Goal: Task Accomplishment & Management: Complete application form

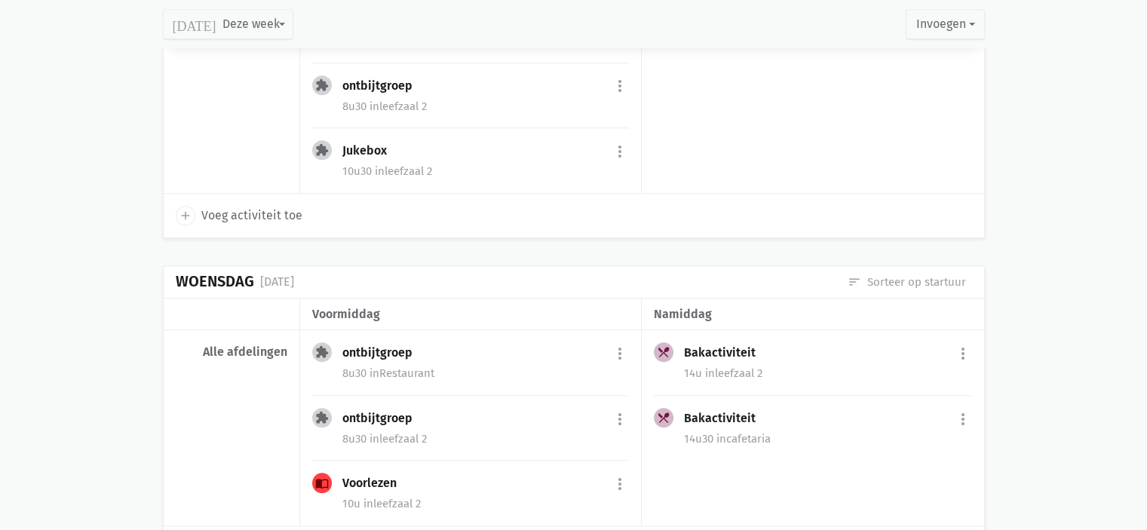
scroll to position [1201, 0]
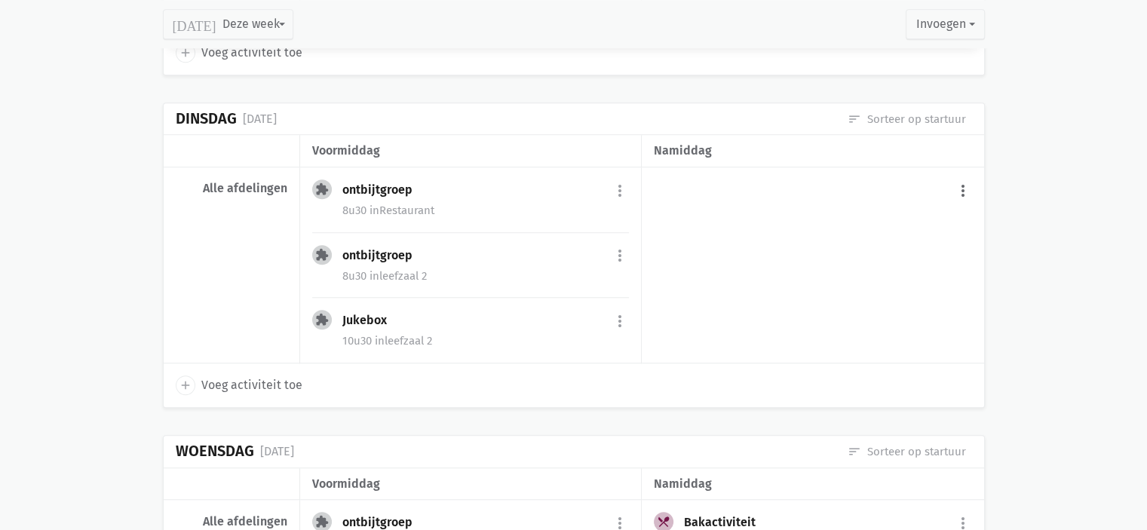
click at [955, 186] on button "more_vert" at bounding box center [963, 190] width 18 height 29
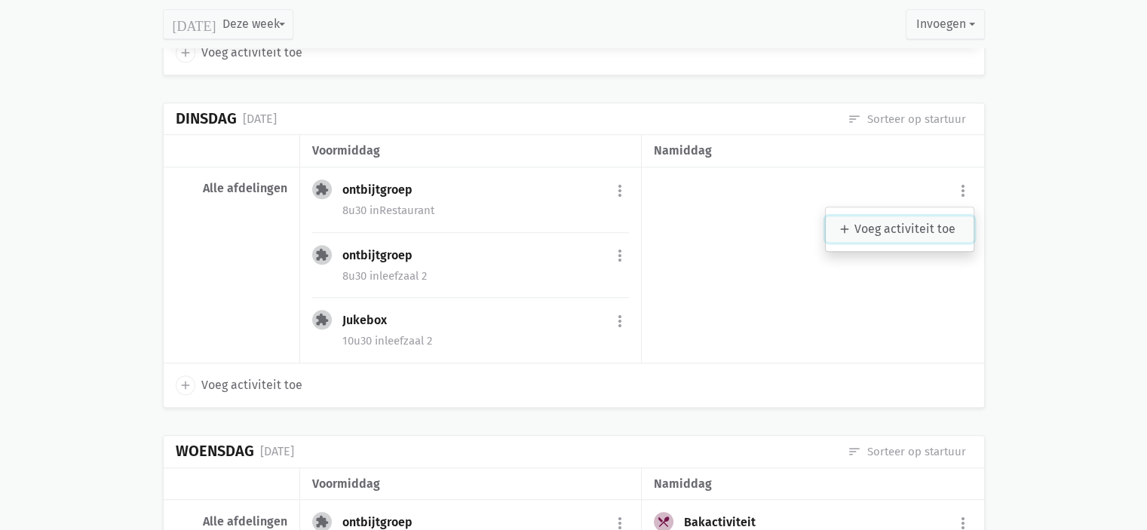
click at [928, 216] on link "add Voeg activiteit toe" at bounding box center [900, 229] width 148 height 26
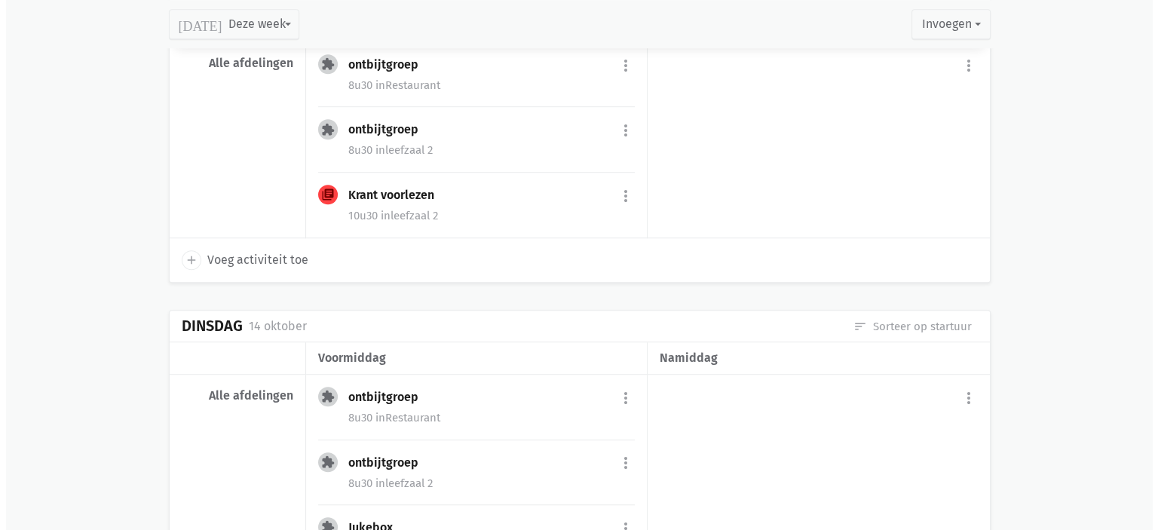
scroll to position [1013, 0]
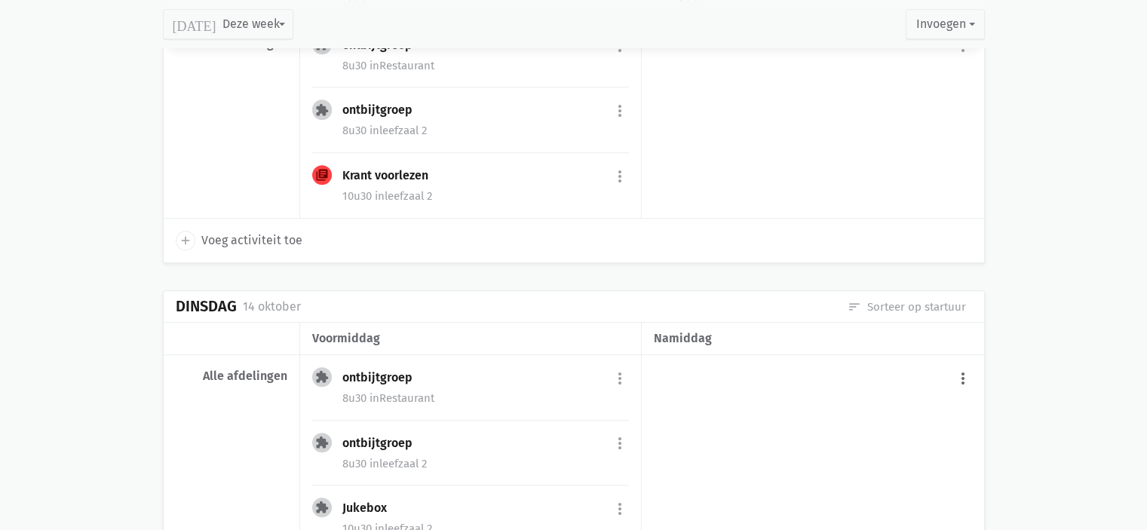
click at [962, 372] on button "more_vert" at bounding box center [963, 378] width 18 height 29
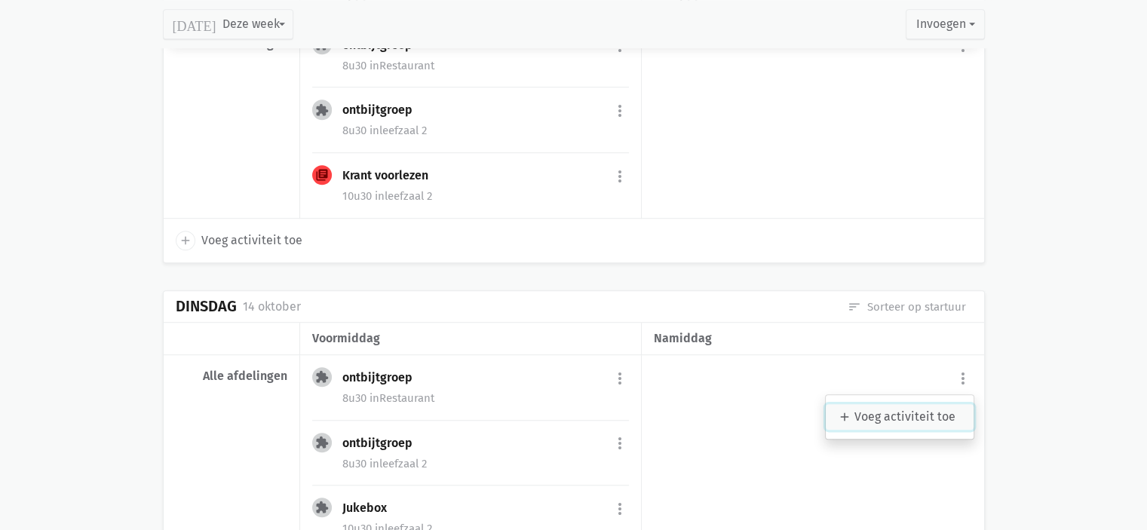
click at [911, 409] on link "add Voeg activiteit toe" at bounding box center [900, 417] width 148 height 26
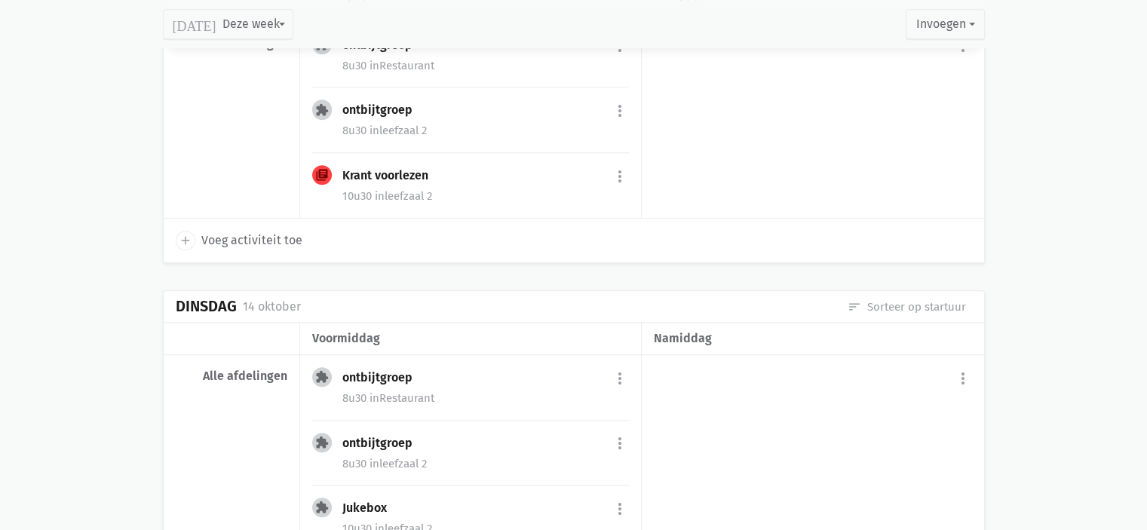
select select "14:00"
select select "15:00"
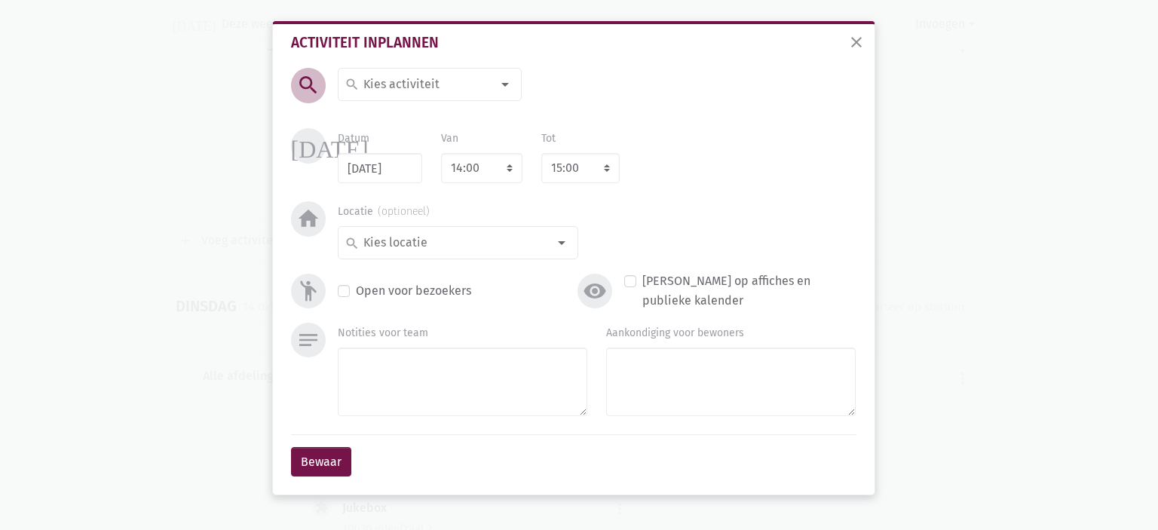
click at [428, 75] on input at bounding box center [426, 85] width 130 height 20
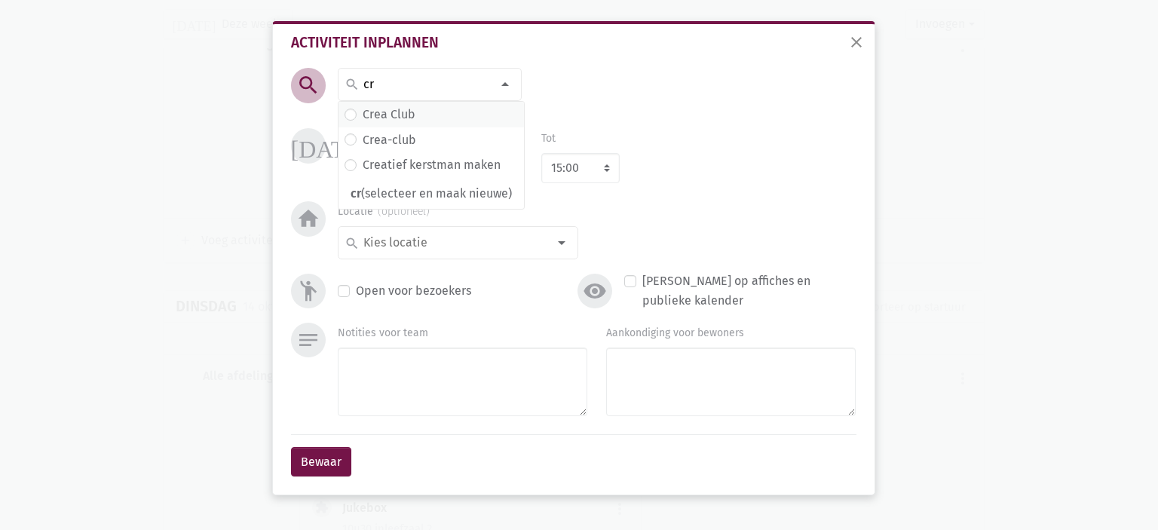
type input "cr"
click at [416, 123] on span "Crea Club" at bounding box center [431, 115] width 173 height 20
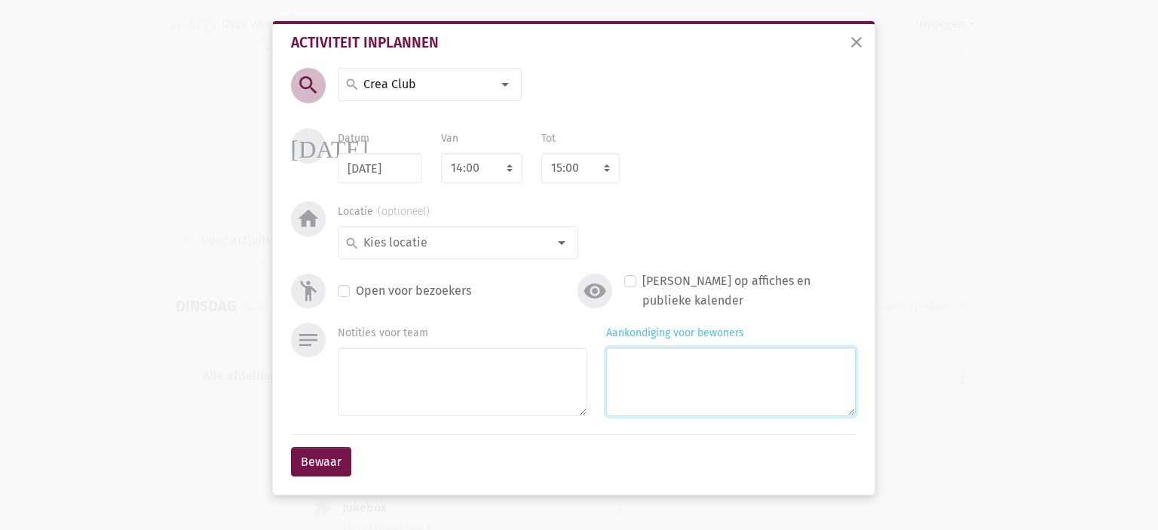
click at [739, 367] on textarea "Aankondiging voor bewoners" at bounding box center [731, 382] width 250 height 69
type textarea "Paddestoelen met [PERSON_NAME]"
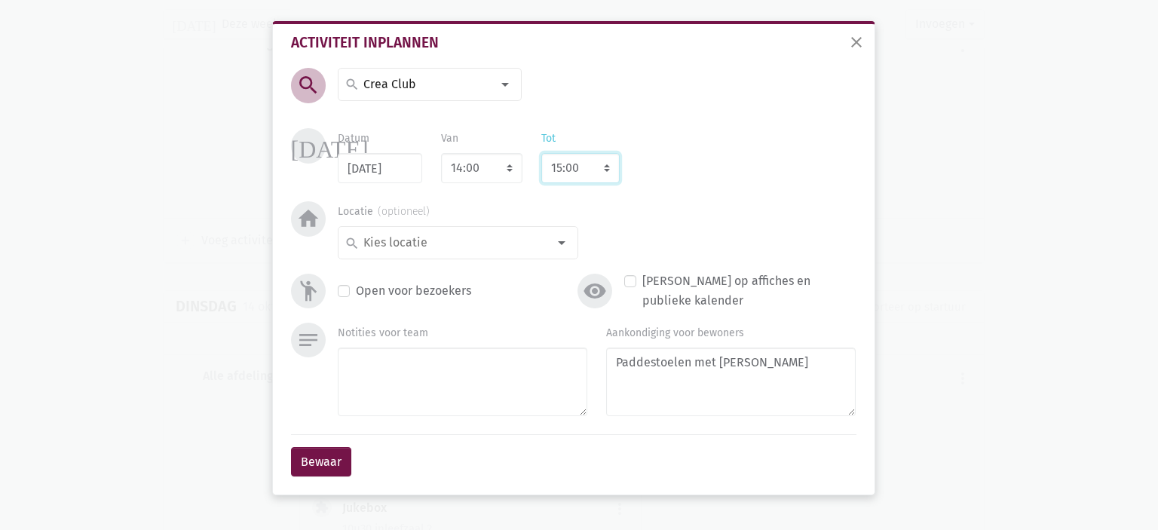
click at [603, 164] on select "8:00 8:15 8:30 8:45 9:00 9:15 9:30 9:45 10:00 10:15 10:30 10:45 11:00 11:15 11:…" at bounding box center [580, 168] width 78 height 30
select select "16:00"
click at [541, 153] on select "8:00 8:15 8:30 8:45 9:00 9:15 9:30 9:45 10:00 10:15 10:30 10:45 11:00 11:15 11:…" at bounding box center [580, 168] width 78 height 30
click at [557, 250] on div at bounding box center [562, 243] width 30 height 30
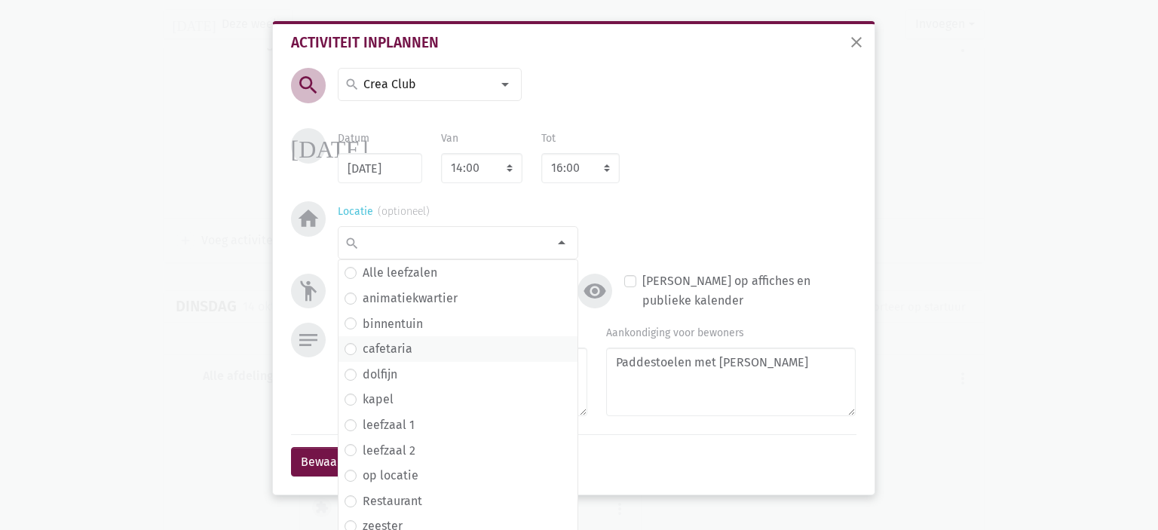
scroll to position [9, 0]
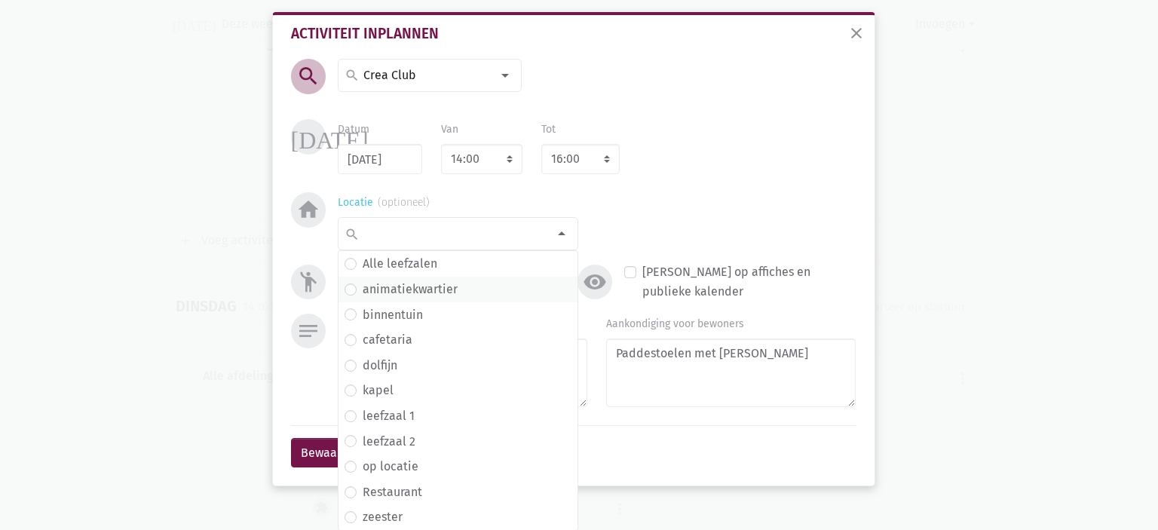
click at [457, 294] on span "animatiekwartier" at bounding box center [458, 290] width 227 height 20
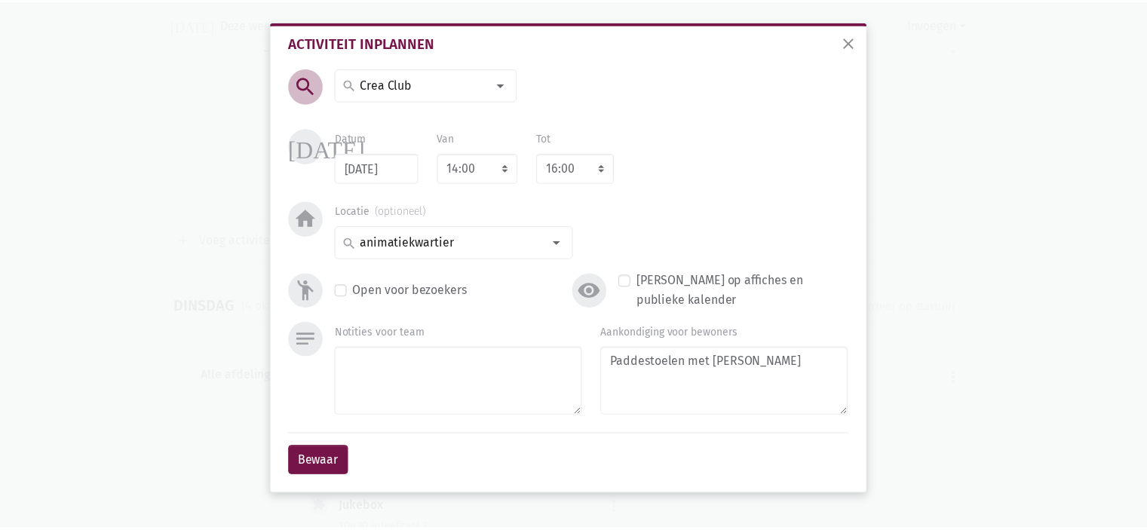
scroll to position [0, 0]
click at [331, 470] on button "Bewaar" at bounding box center [321, 462] width 60 height 30
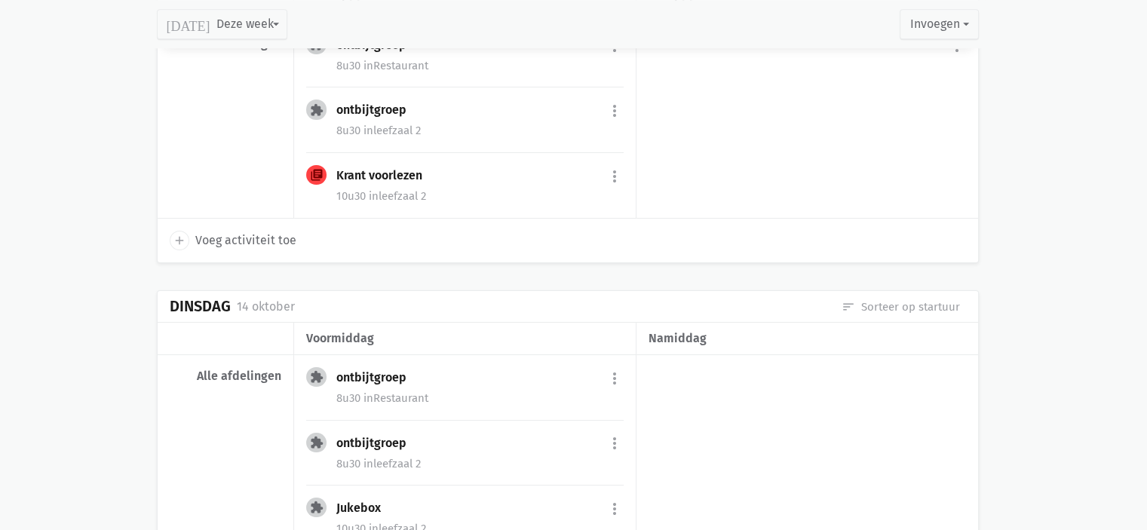
scroll to position [1149, 0]
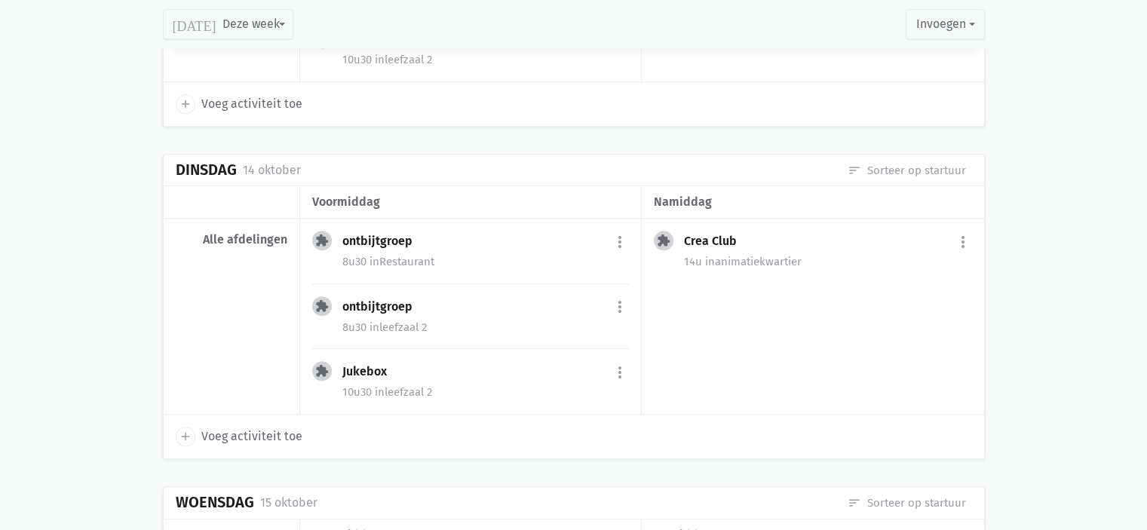
click at [254, 430] on span "Voeg activiteit toe" at bounding box center [251, 437] width 101 height 20
select select "14:00"
select select "15:00"
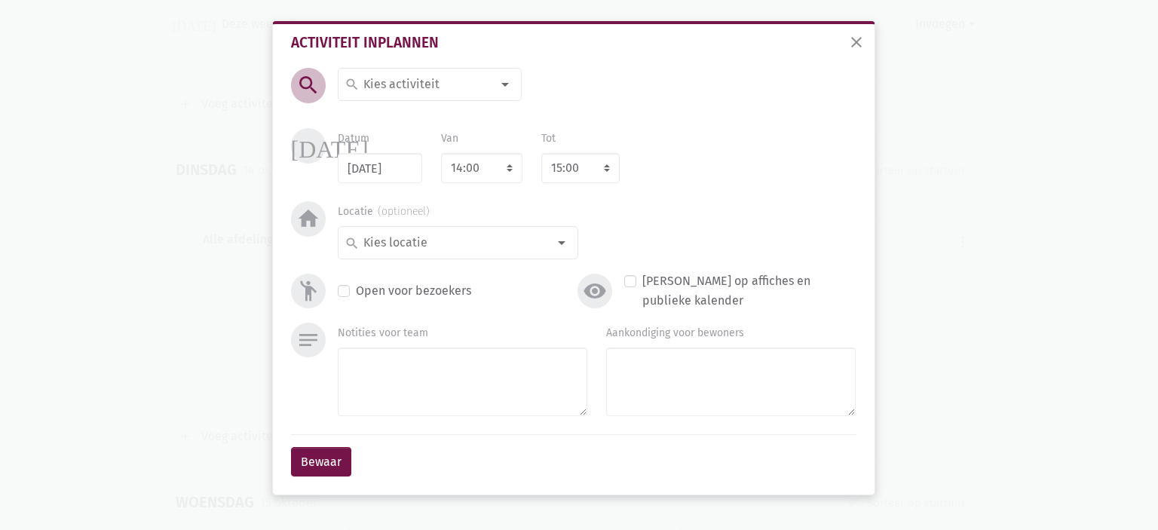
click at [449, 87] on input at bounding box center [426, 85] width 130 height 20
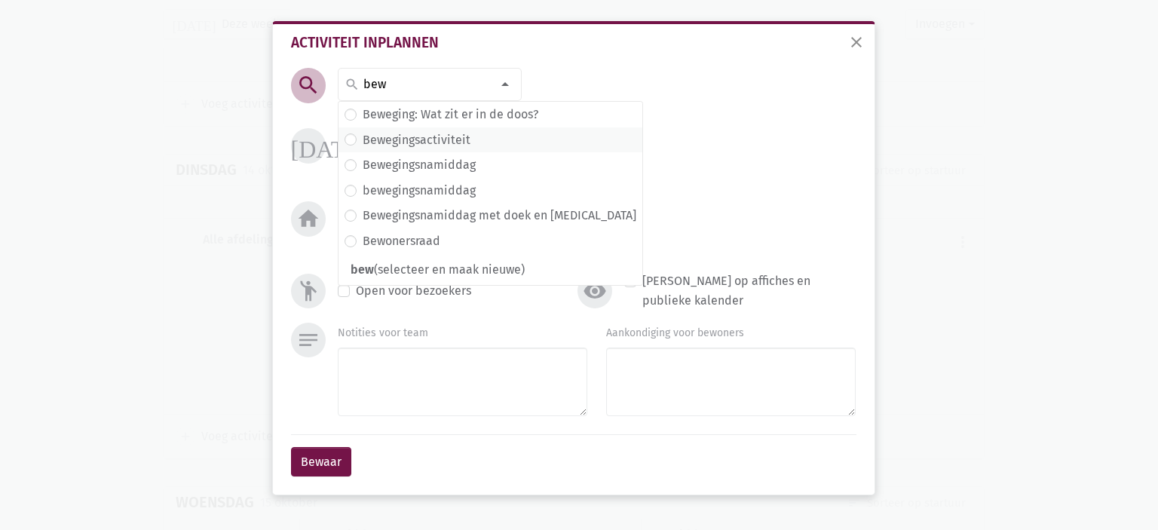
type input "bew"
click at [483, 146] on span "Bewegingsactiviteit" at bounding box center [491, 140] width 292 height 20
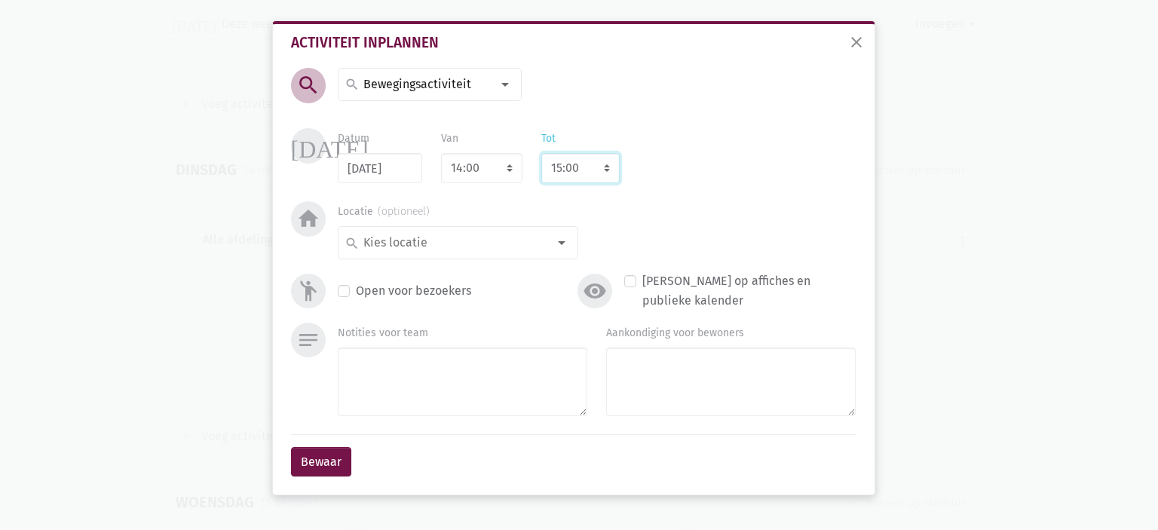
click at [585, 171] on select "8:00 8:15 8:30 8:45 9:00 9:15 9:30 9:45 10:00 10:15 10:30 10:45 11:00 11:15 11:…" at bounding box center [580, 168] width 78 height 30
select select "16:00"
click at [541, 153] on select "8:00 8:15 8:30 8:45 9:00 9:15 9:30 9:45 10:00 10:15 10:30 10:45 11:00 11:15 11:…" at bounding box center [580, 168] width 78 height 30
click at [462, 244] on input at bounding box center [454, 243] width 186 height 20
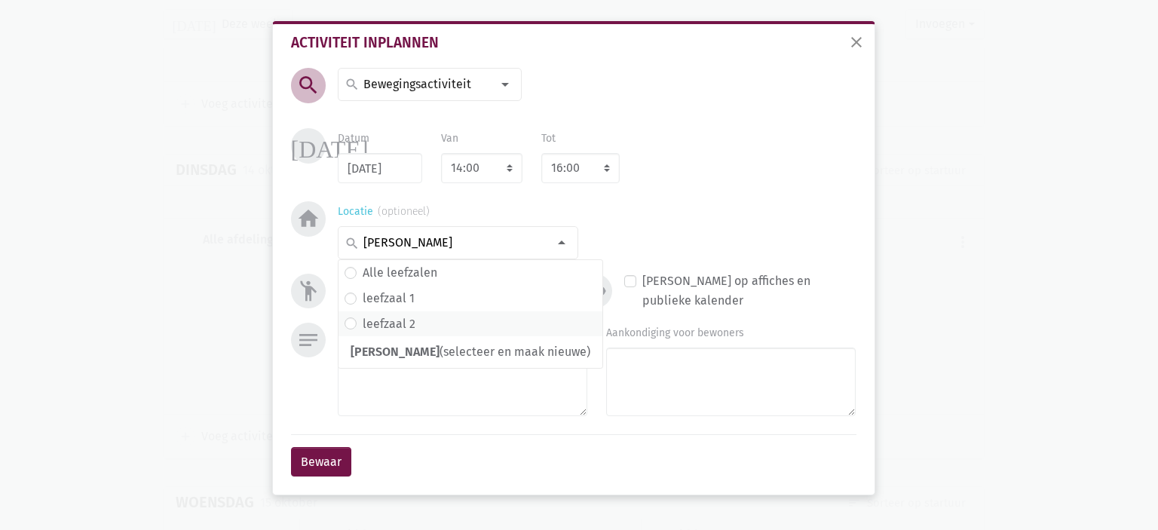
type input "[PERSON_NAME]"
click at [473, 330] on span "leefzaal 2" at bounding box center [471, 324] width 252 height 20
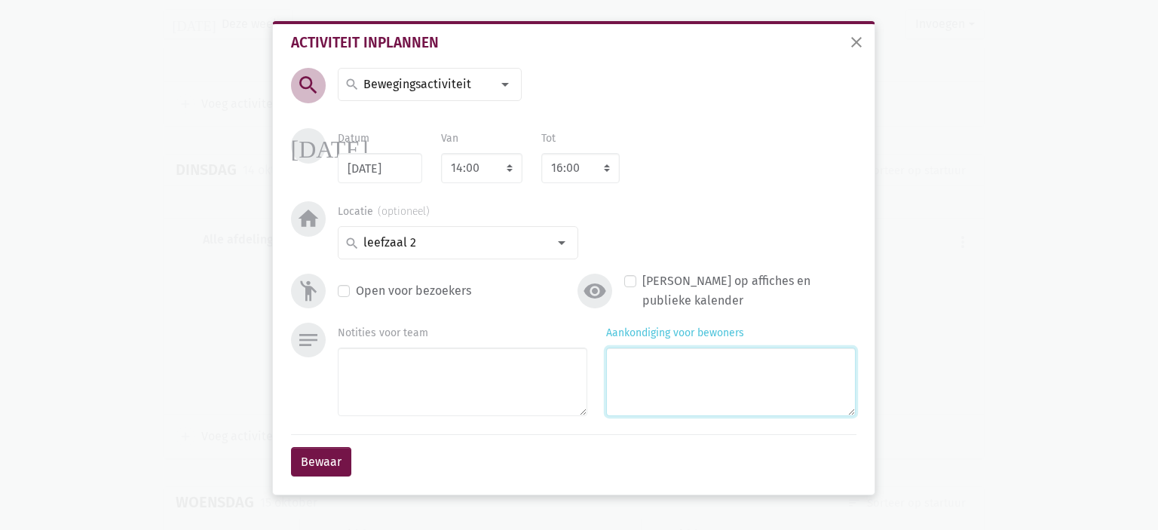
click at [694, 364] on textarea "Aankondiging voor bewoners" at bounding box center [731, 382] width 250 height 69
type textarea "Met de Kiné"
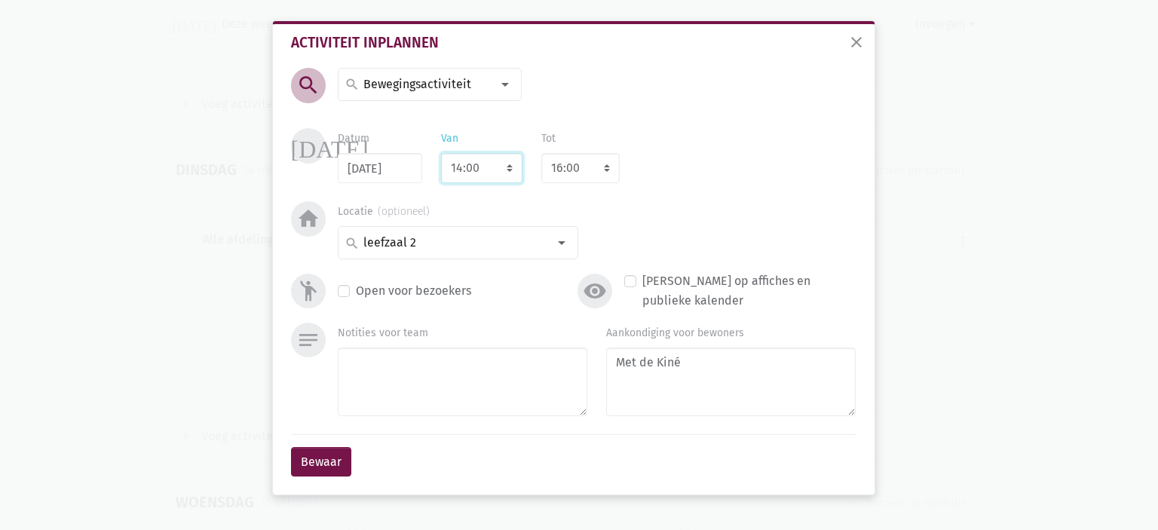
click at [498, 168] on select "7:00 7:15 7:30 7:45 8:00 8:15 8:30 8:45 9:00 9:15 9:30 9:45 10:00 10:15 10:30 1…" at bounding box center [481, 168] width 81 height 30
select select "14:30"
click at [441, 153] on select "7:00 7:15 7:30 7:45 8:00 8:15 8:30 8:45 9:00 9:15 9:30 9:45 10:00 10:15 10:30 1…" at bounding box center [481, 168] width 81 height 30
click at [323, 462] on button "Bewaar" at bounding box center [321, 462] width 60 height 30
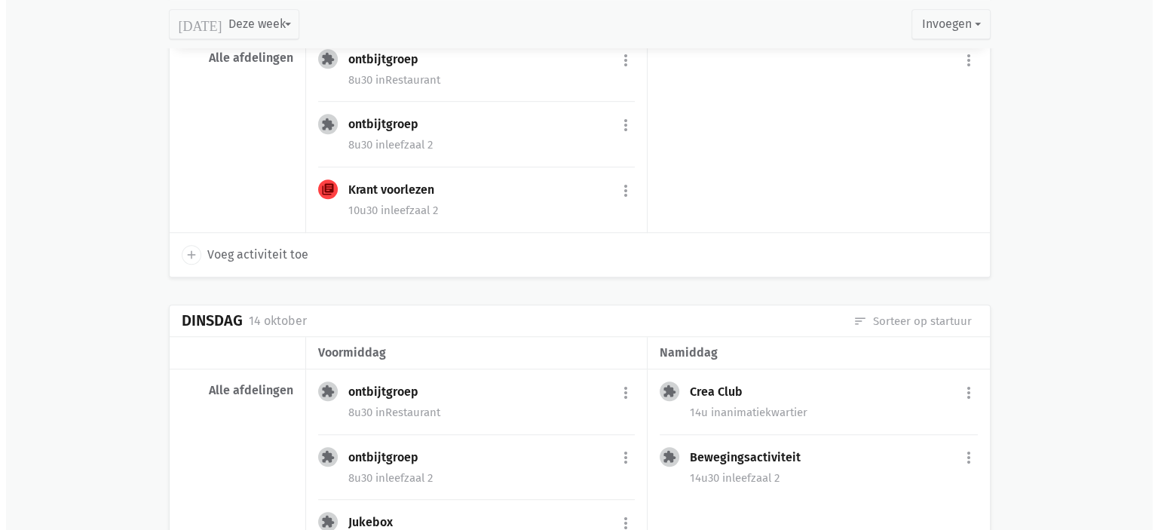
scroll to position [791, 0]
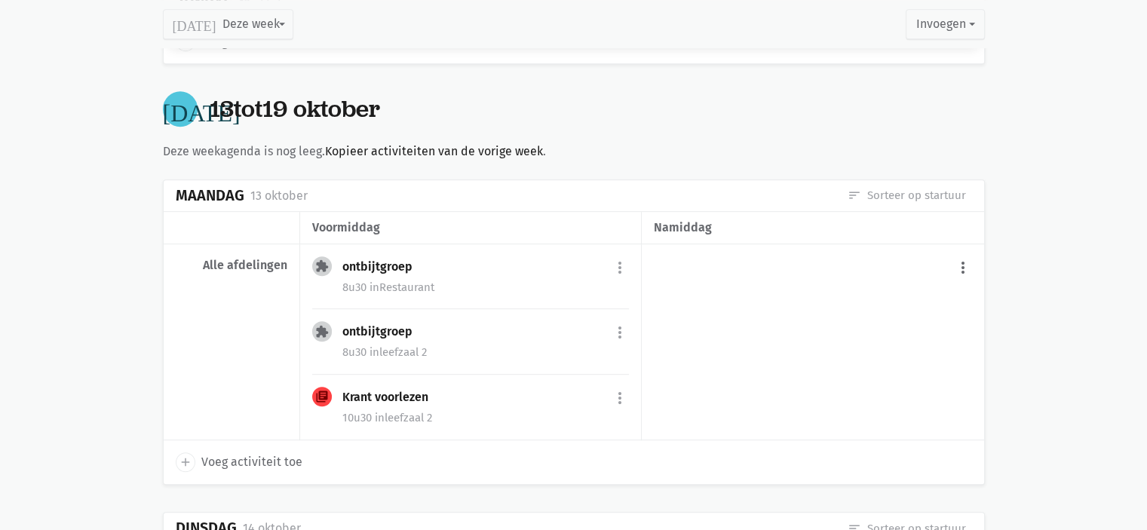
click at [960, 262] on button "more_vert" at bounding box center [963, 267] width 18 height 29
click at [882, 302] on link "add Voeg activiteit toe" at bounding box center [900, 306] width 148 height 26
select select "14:00"
select select "15:00"
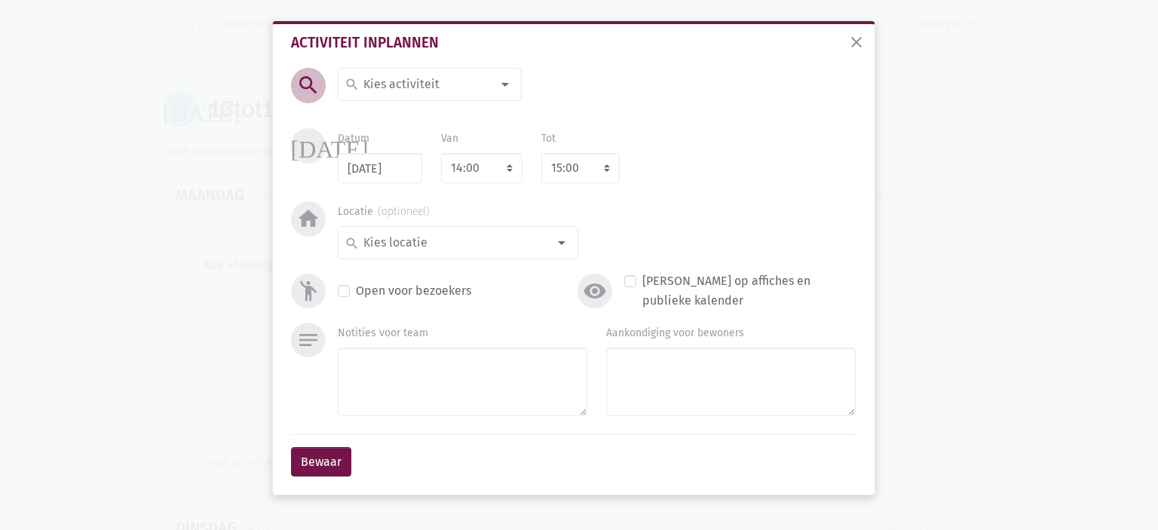
click at [410, 75] on input at bounding box center [426, 85] width 130 height 20
type input "Heksenketelspel"
click at [413, 113] on span "Heksenketelspel" at bounding box center [398, 117] width 94 height 14
click at [562, 177] on select "8:00 8:15 8:30 8:45 9:00 9:15 9:30 9:45 10:00 10:15 10:30 10:45 11:00 11:15 11:…" at bounding box center [580, 168] width 78 height 30
select select "16:00"
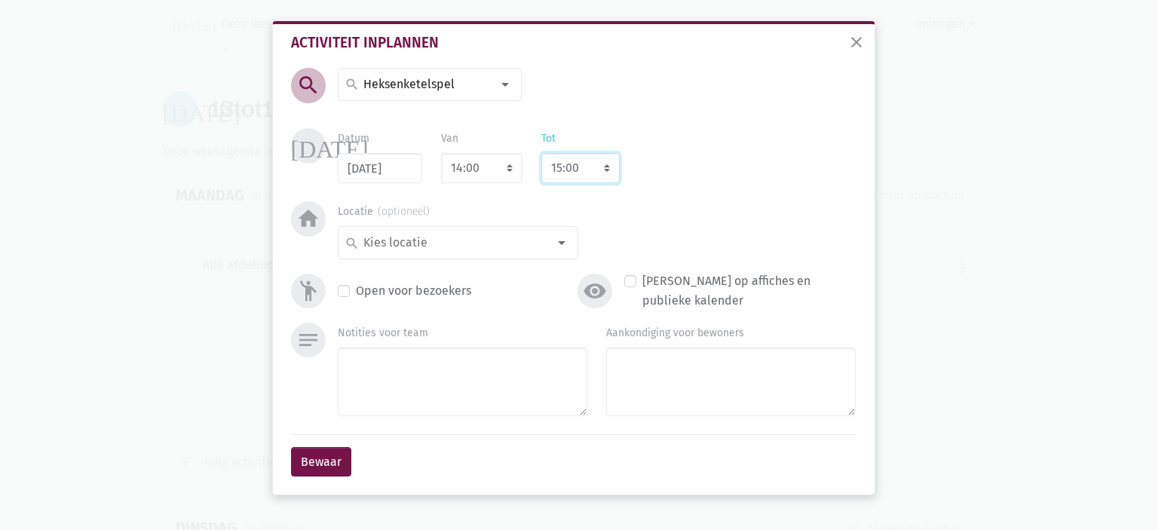
click at [541, 153] on select "8:00 8:15 8:30 8:45 9:00 9:15 9:30 9:45 10:00 10:15 10:30 10:45 11:00 11:15 11:…" at bounding box center [580, 168] width 78 height 30
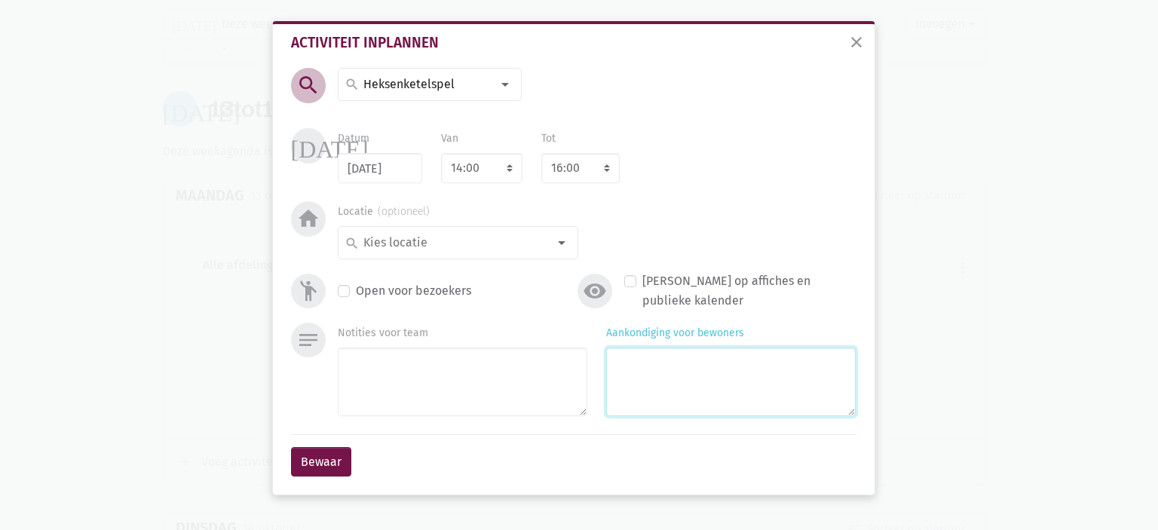
click at [676, 354] on textarea "Aankondiging voor bewoners" at bounding box center [731, 382] width 250 height 69
type textarea "Met [PERSON_NAME]"
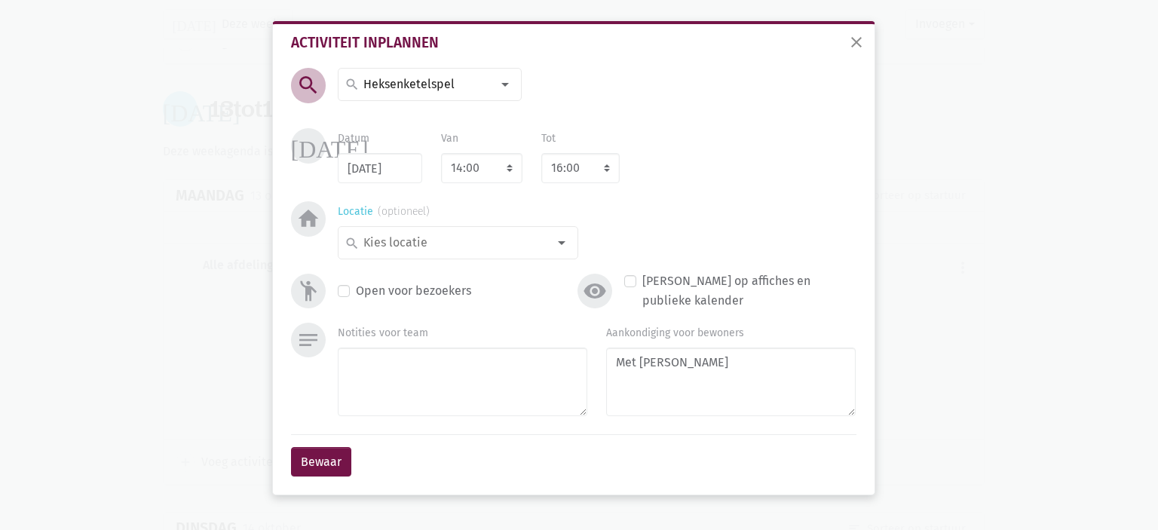
click at [467, 250] on input at bounding box center [454, 243] width 186 height 20
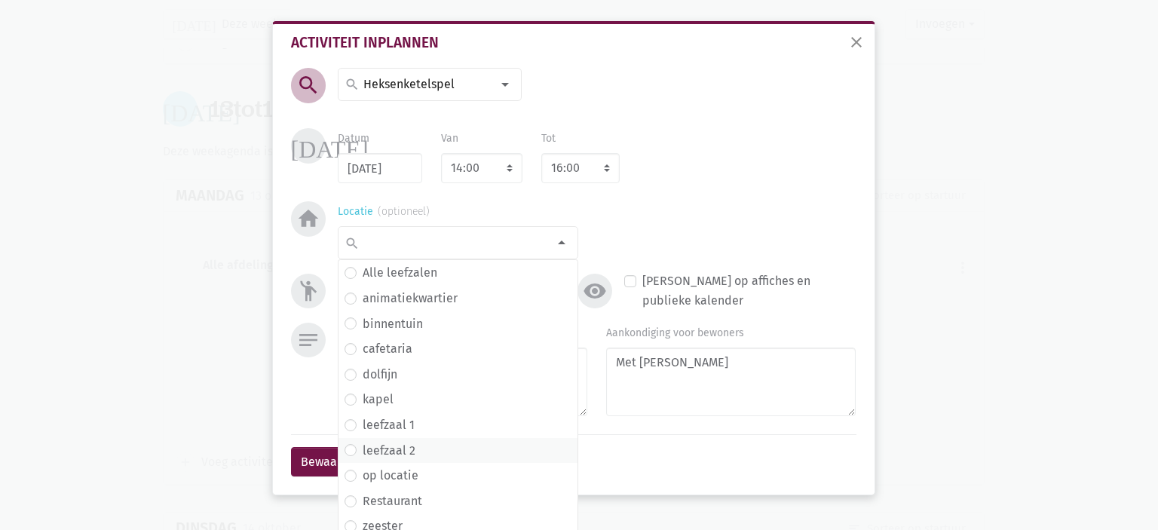
click at [419, 448] on span "leefzaal 2" at bounding box center [458, 451] width 227 height 20
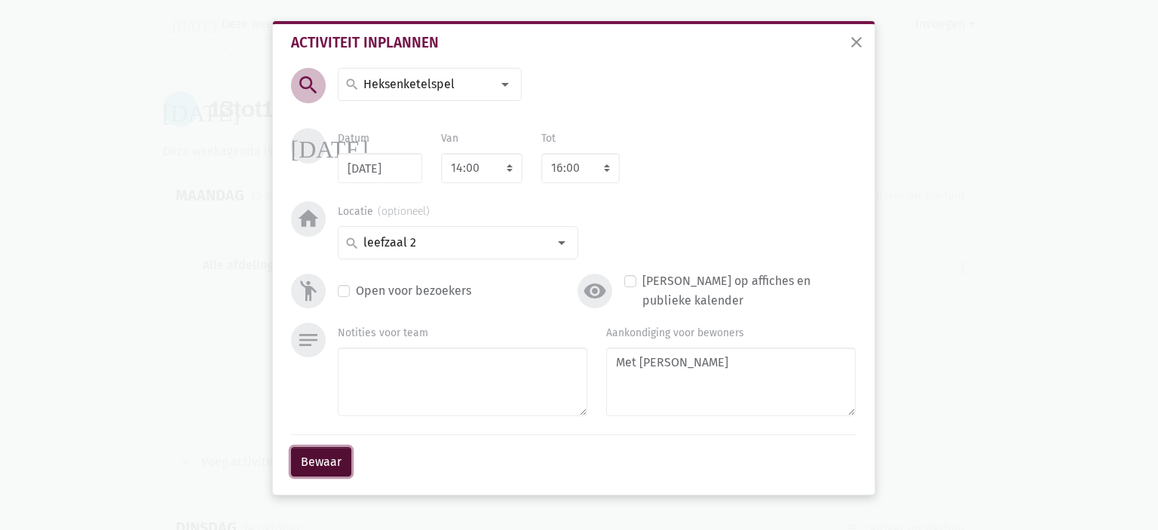
click at [319, 468] on button "Bewaar" at bounding box center [321, 462] width 60 height 30
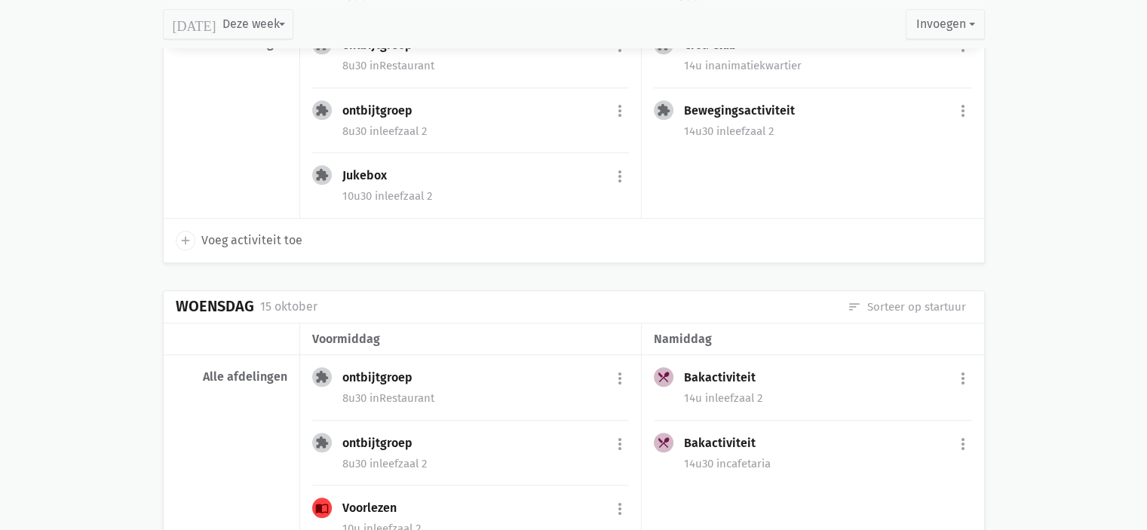
scroll to position [1383, 0]
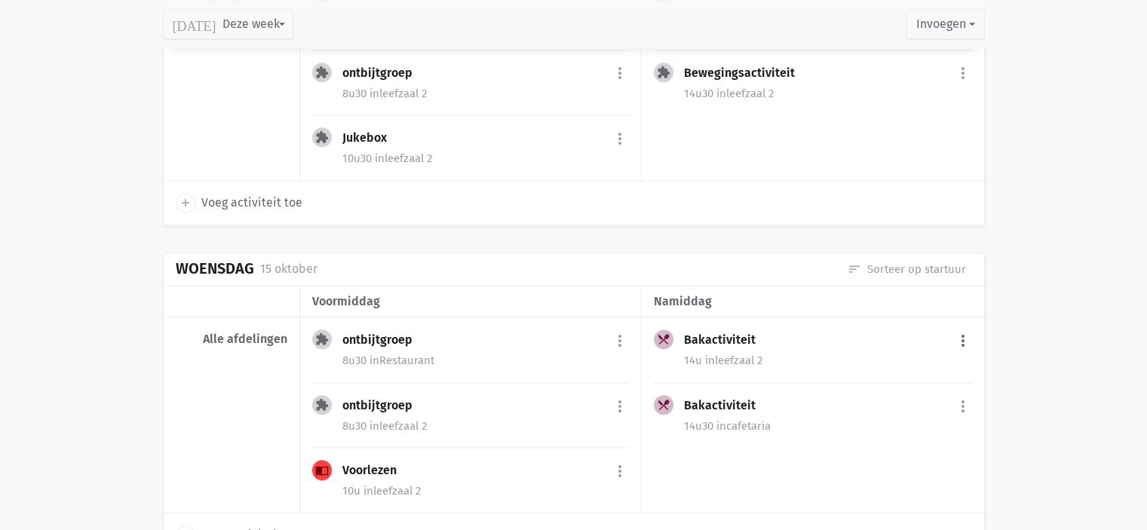
click at [967, 336] on button "more_vert" at bounding box center [963, 341] width 18 height 29
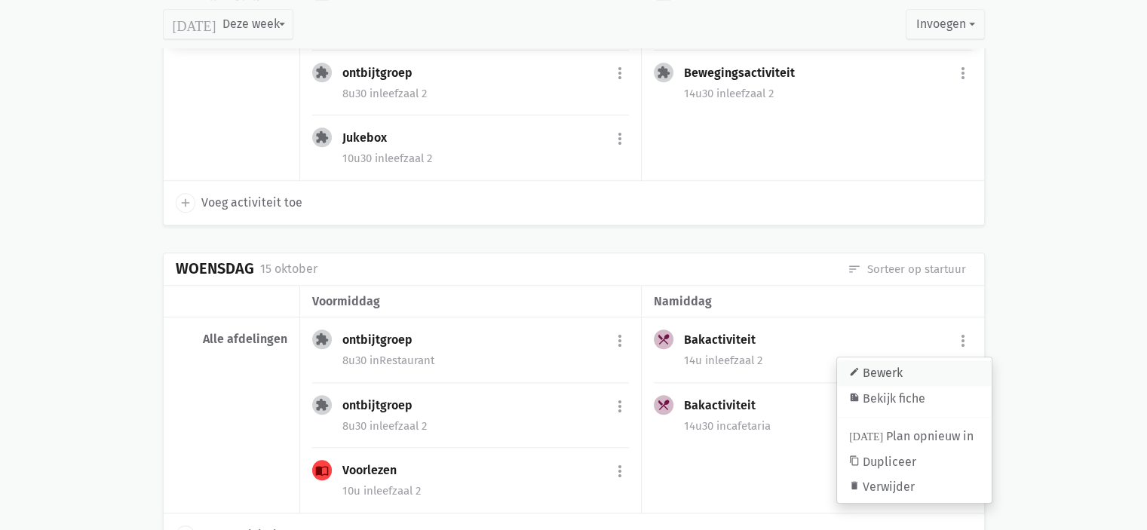
click at [928, 363] on link "edit Bewerk" at bounding box center [914, 373] width 155 height 26
select select "14:00"
select select "16:00"
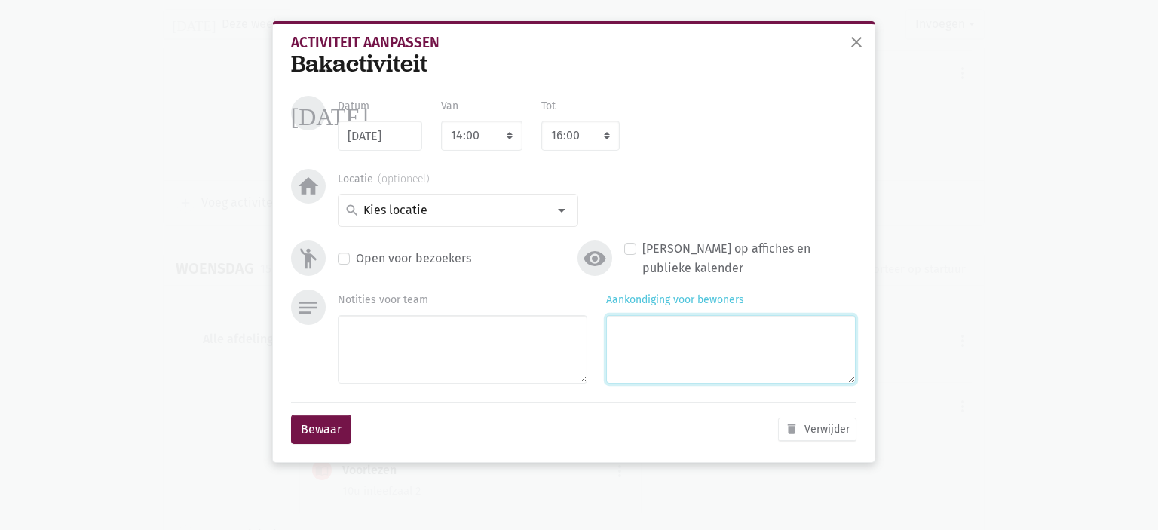
click at [713, 360] on textarea "Aankondiging voor bewoners" at bounding box center [731, 349] width 250 height 69
type textarea "Speculaaskoekjes met [PERSON_NAME]"
click at [546, 215] on input at bounding box center [454, 211] width 186 height 20
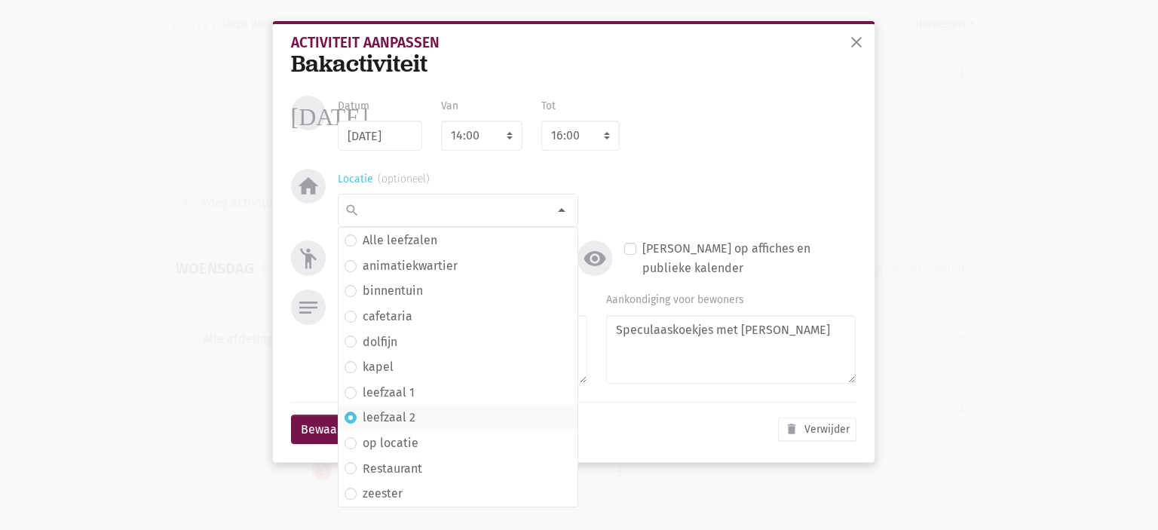
click at [455, 416] on span "leefzaal 2" at bounding box center [458, 418] width 227 height 20
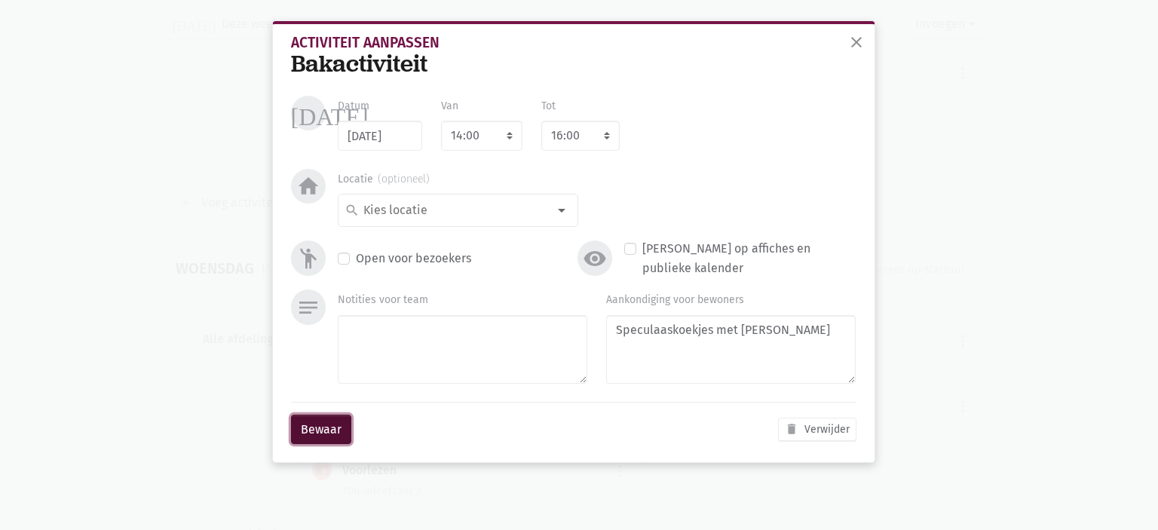
click at [326, 422] on button "Bewaar" at bounding box center [321, 430] width 60 height 30
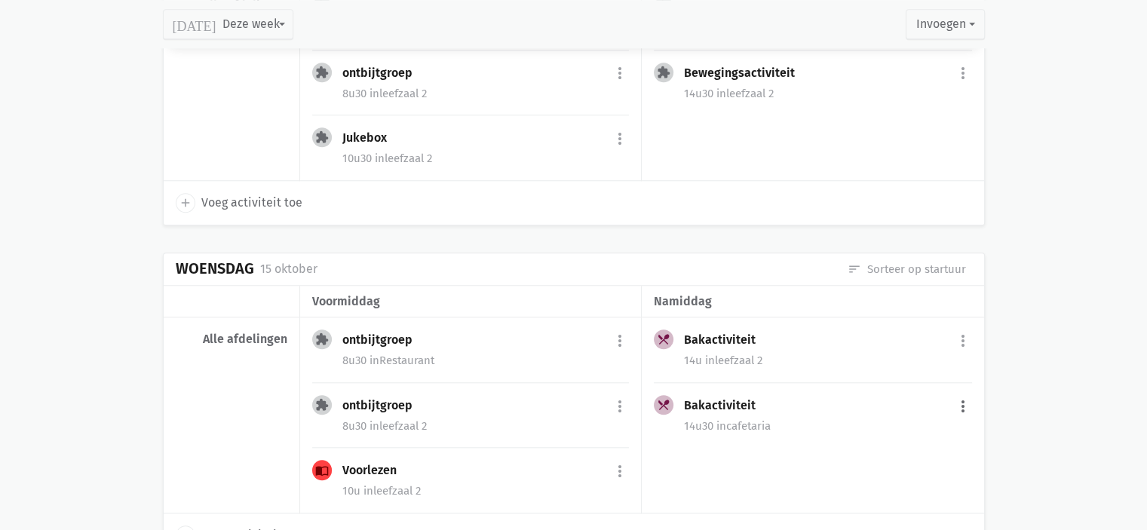
click at [966, 399] on button "more_vert" at bounding box center [963, 406] width 18 height 29
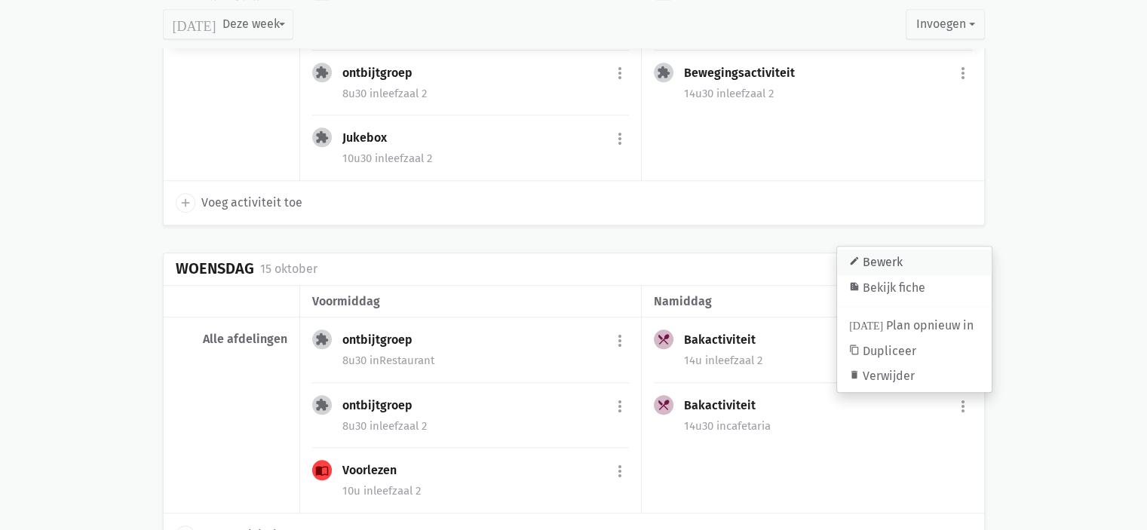
click at [916, 256] on link "edit Bewerk" at bounding box center [914, 263] width 155 height 26
select select "14:30"
select select "15:45"
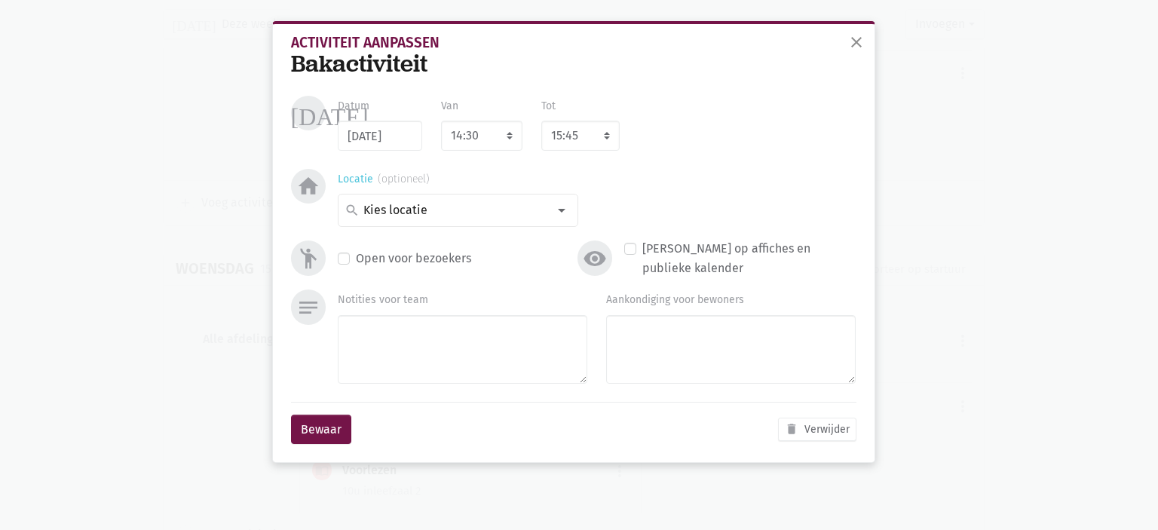
click at [543, 219] on input at bounding box center [454, 211] width 186 height 20
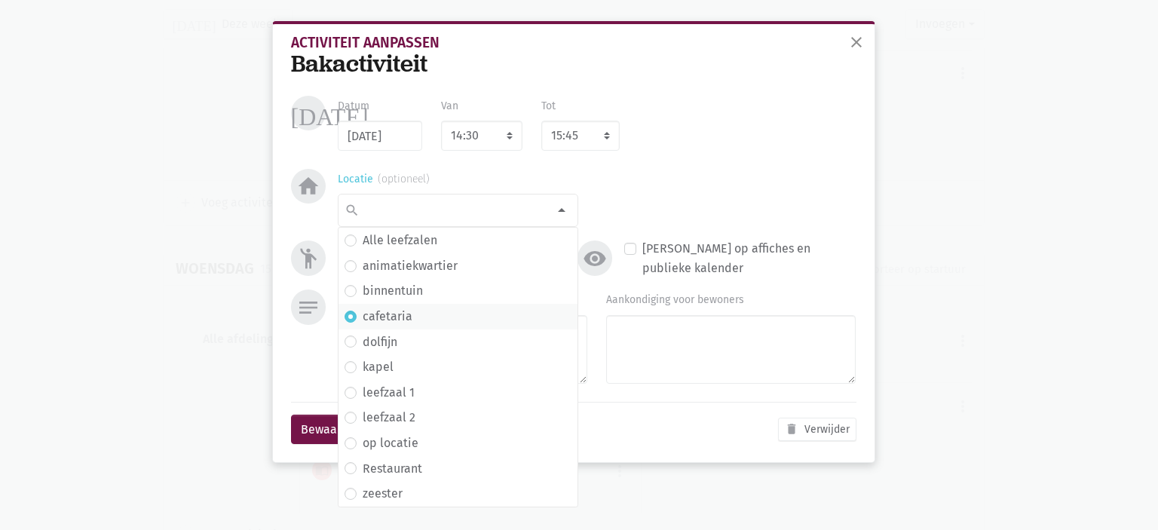
click at [439, 274] on span "animatiekwartier" at bounding box center [458, 266] width 239 height 26
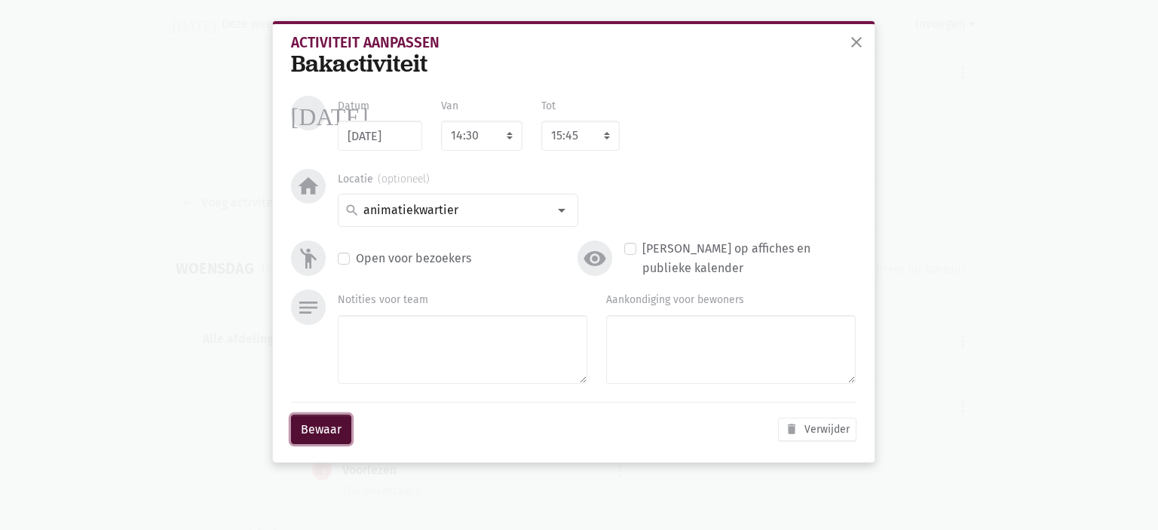
click at [314, 434] on button "Bewaar" at bounding box center [321, 430] width 60 height 30
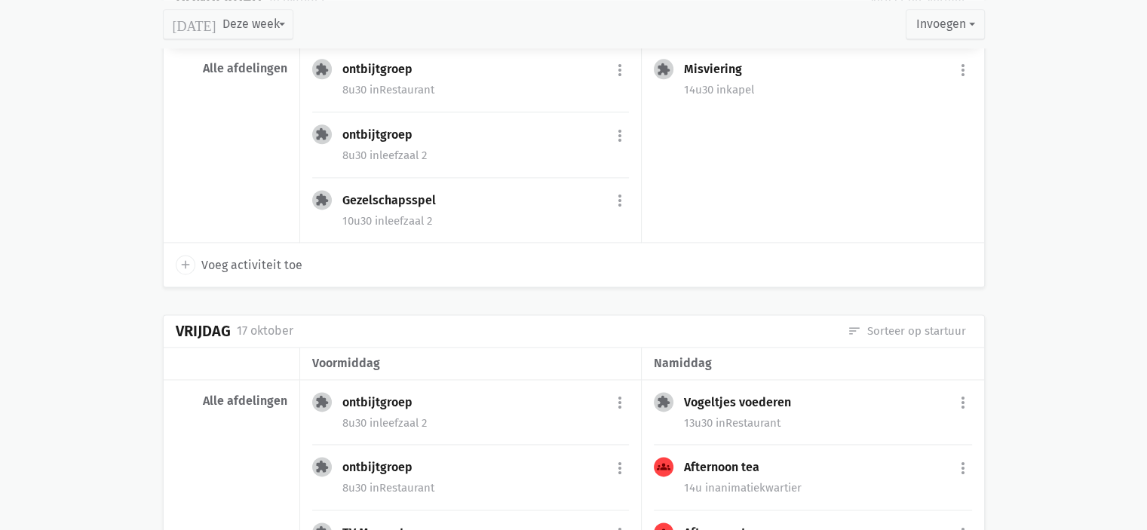
scroll to position [1855, 0]
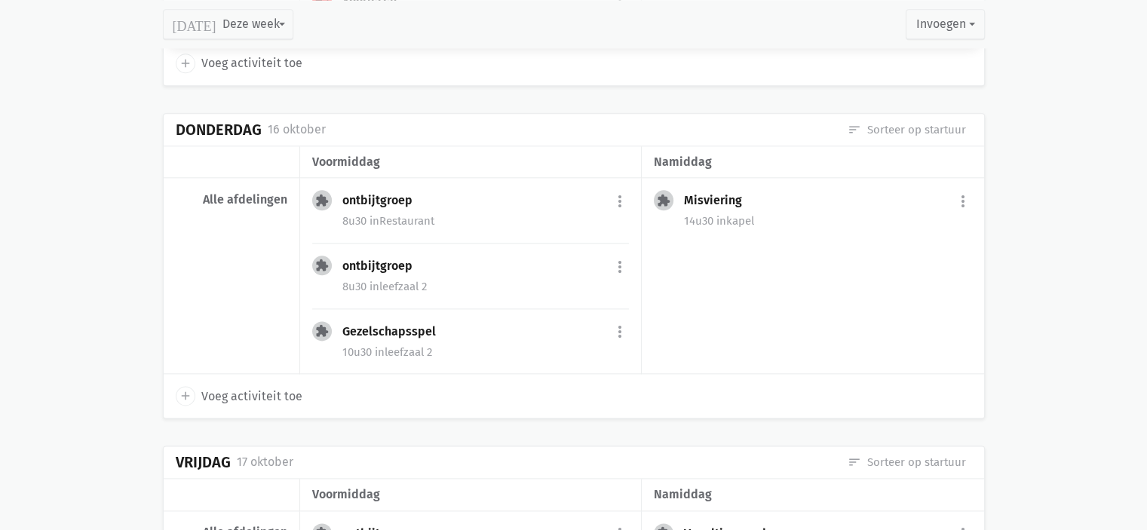
click at [213, 387] on span "Voeg activiteit toe" at bounding box center [251, 397] width 101 height 20
select select "14:00"
select select "15:00"
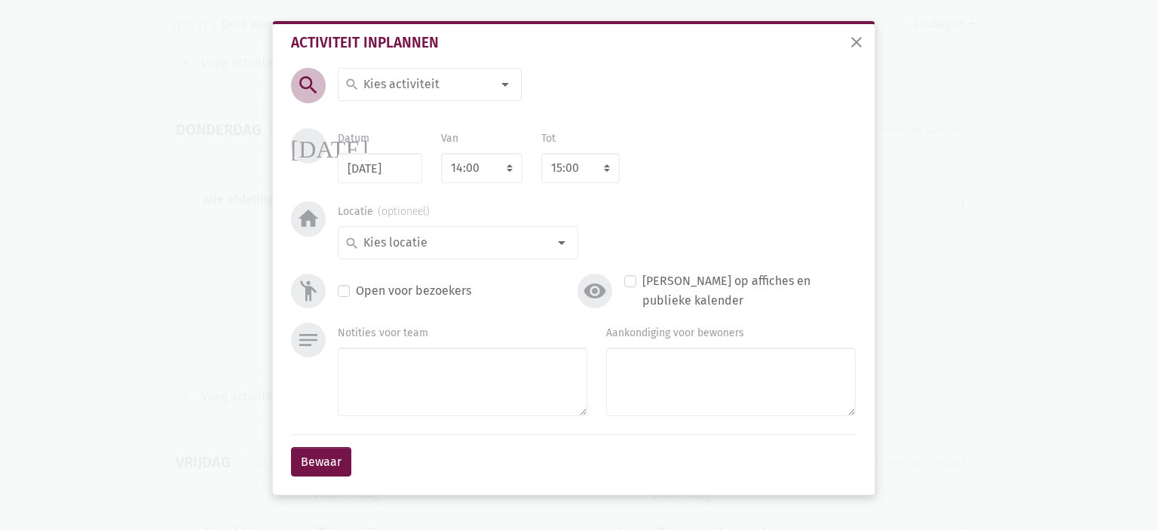
click at [383, 78] on input at bounding box center [426, 85] width 130 height 20
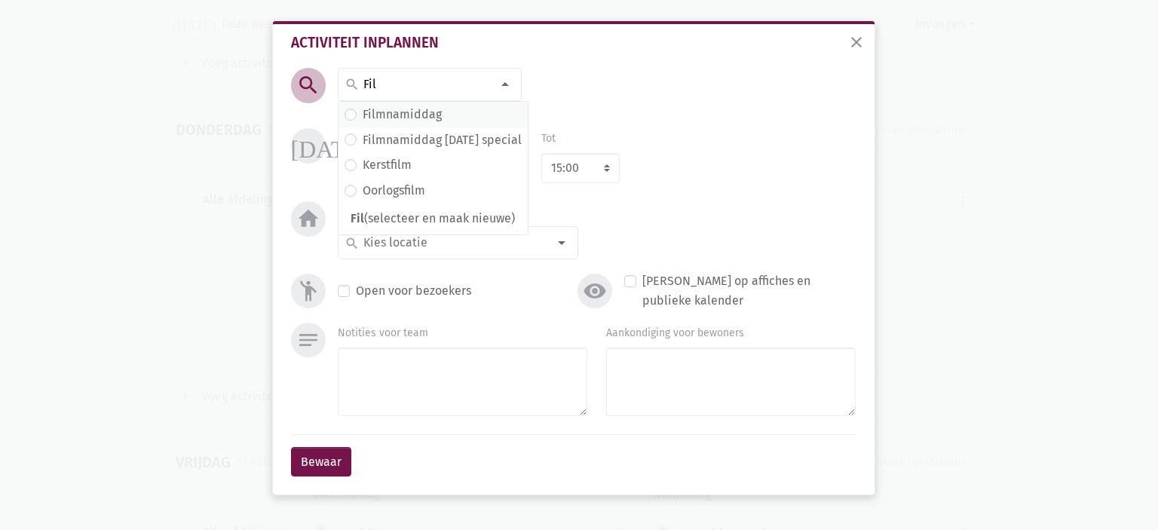
type input "Fil"
click at [418, 113] on label "Filmnamiddag" at bounding box center [402, 115] width 79 height 20
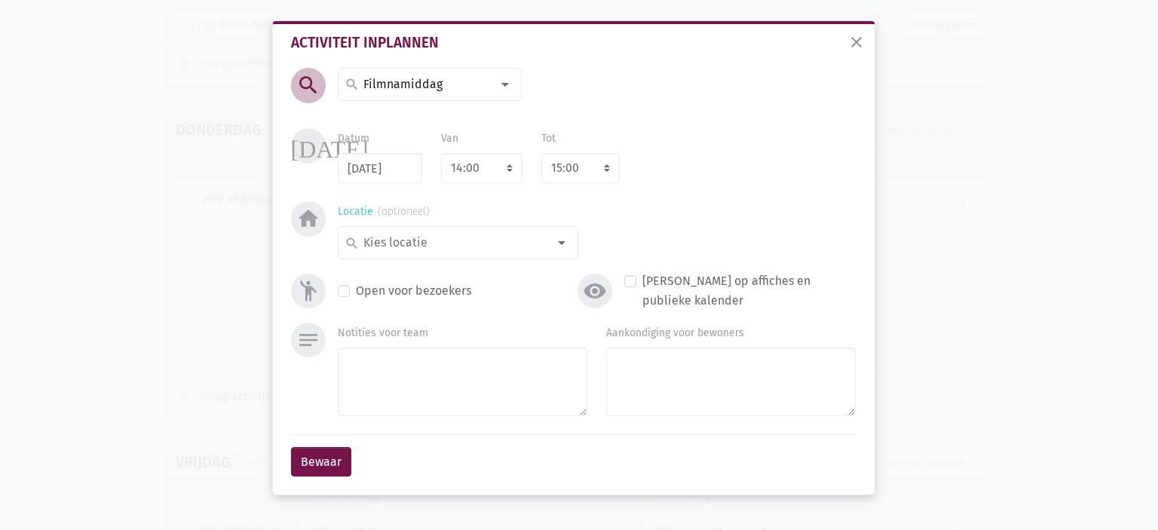
click at [567, 244] on div at bounding box center [562, 243] width 30 height 30
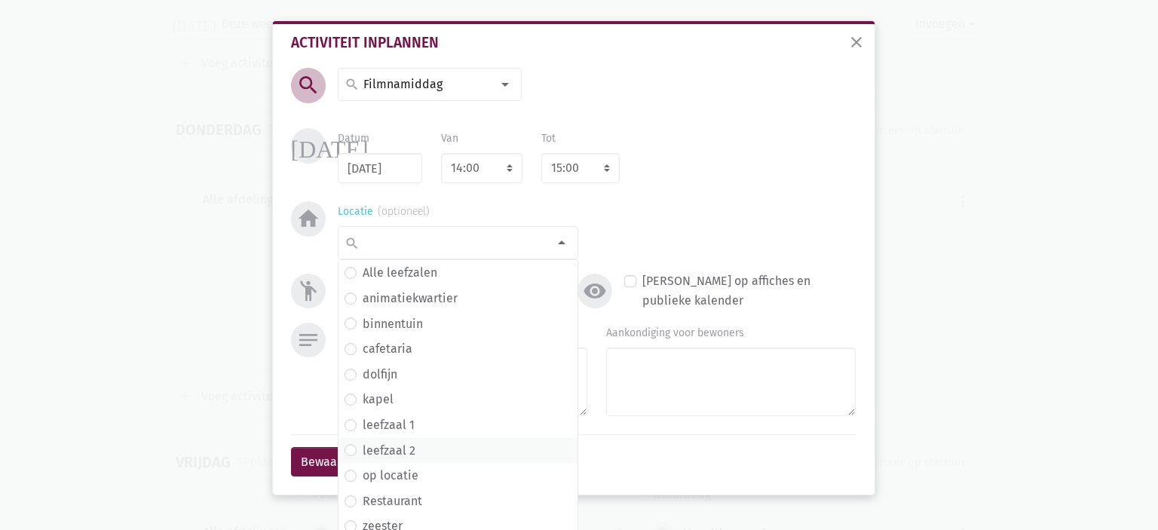
click at [415, 458] on span "leefzaal 2" at bounding box center [458, 451] width 227 height 20
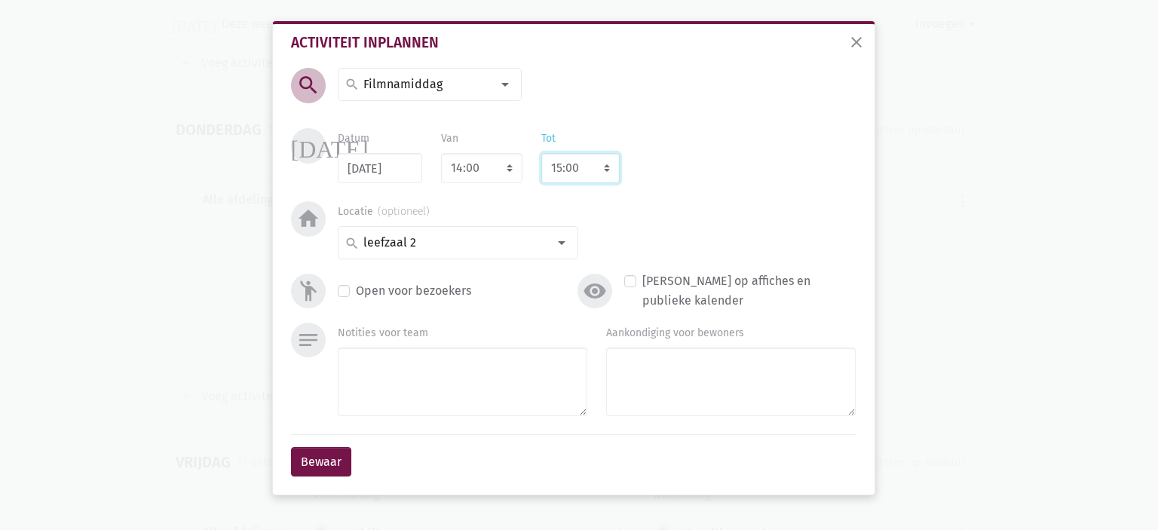
click at [600, 174] on select "8:00 8:15 8:30 8:45 9:00 9:15 9:30 9:45 10:00 10:15 10:30 10:45 11:00 11:15 11:…" at bounding box center [580, 168] width 78 height 30
select select "16:00"
click at [541, 153] on select "8:00 8:15 8:30 8:45 9:00 9:15 9:30 9:45 10:00 10:15 10:30 10:45 11:00 11:15 11:…" at bounding box center [580, 168] width 78 height 30
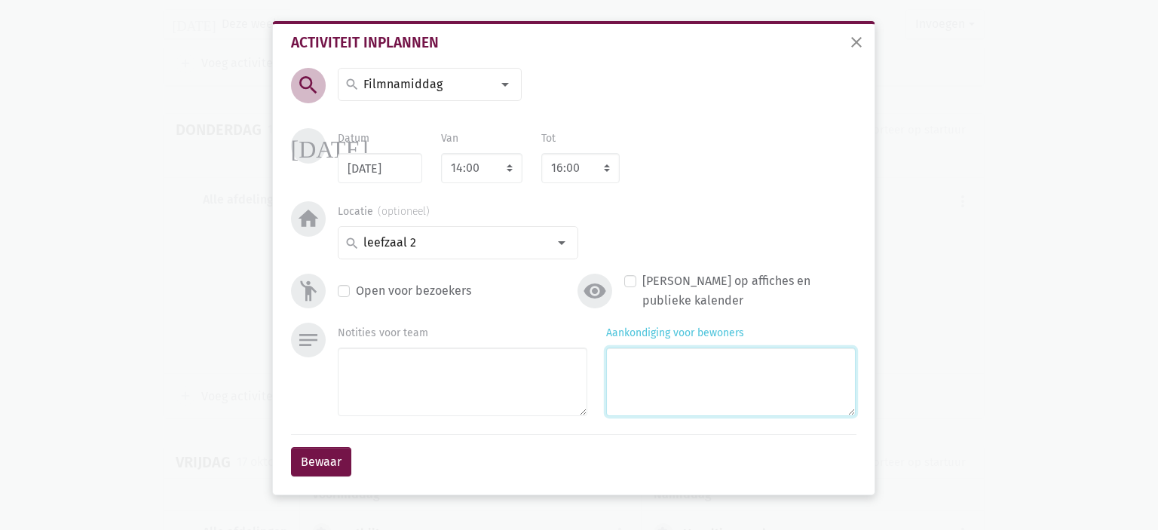
click at [720, 374] on textarea "Aankondiging voor bewoners" at bounding box center [731, 382] width 250 height 69
click at [624, 364] on textarea "[PERSON_NAME] and the Chocolate Factory met [PERSON_NAME]" at bounding box center [731, 382] width 250 height 69
click at [676, 379] on textarea "[PERSON_NAME] and the Chocolate Factory met [PERSON_NAME]" at bounding box center [731, 382] width 250 height 69
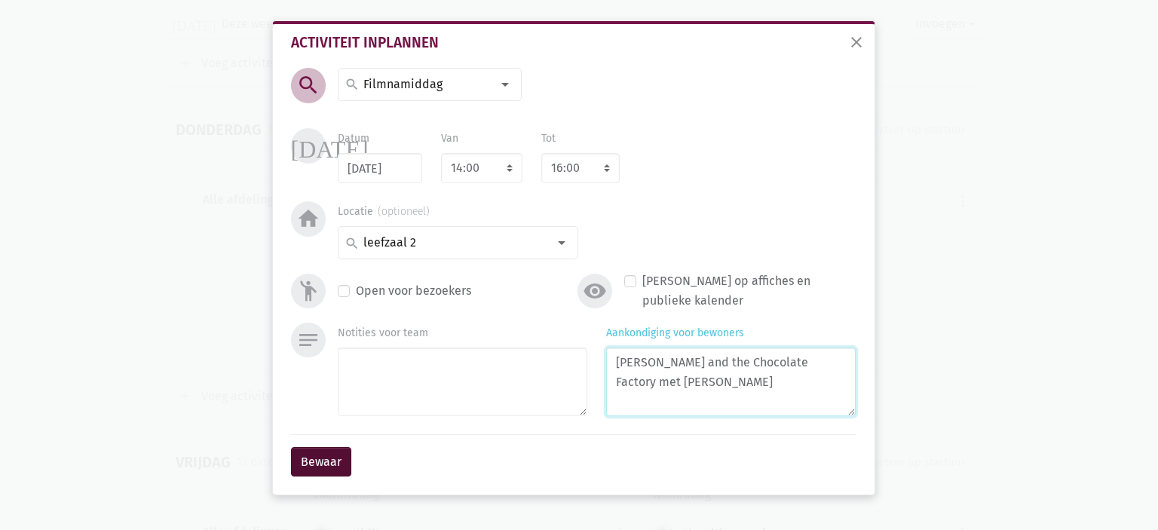
type textarea "[PERSON_NAME] and the Chocolate Factory met [PERSON_NAME]"
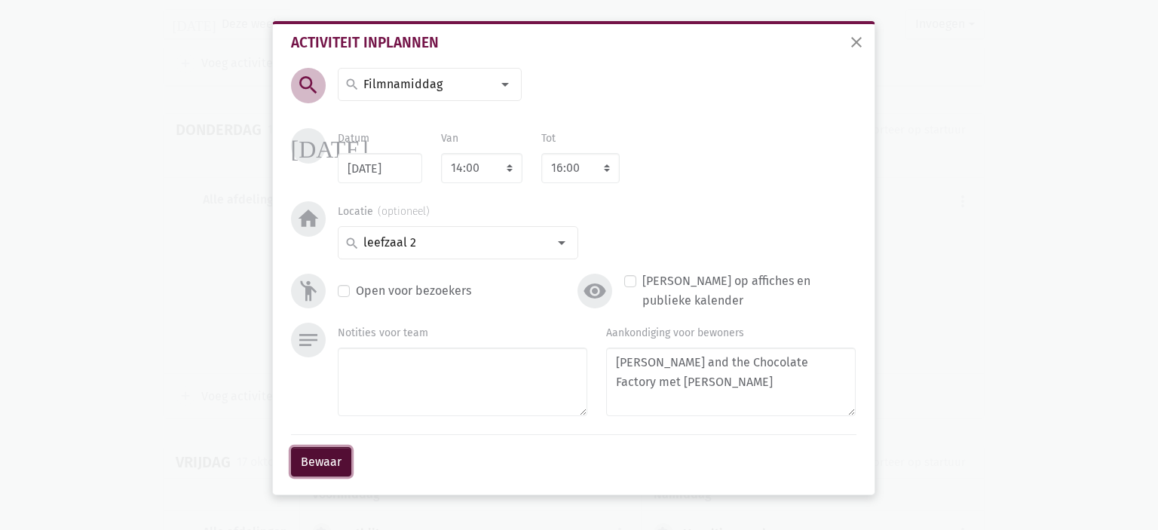
click at [323, 461] on button "Bewaar" at bounding box center [321, 462] width 60 height 30
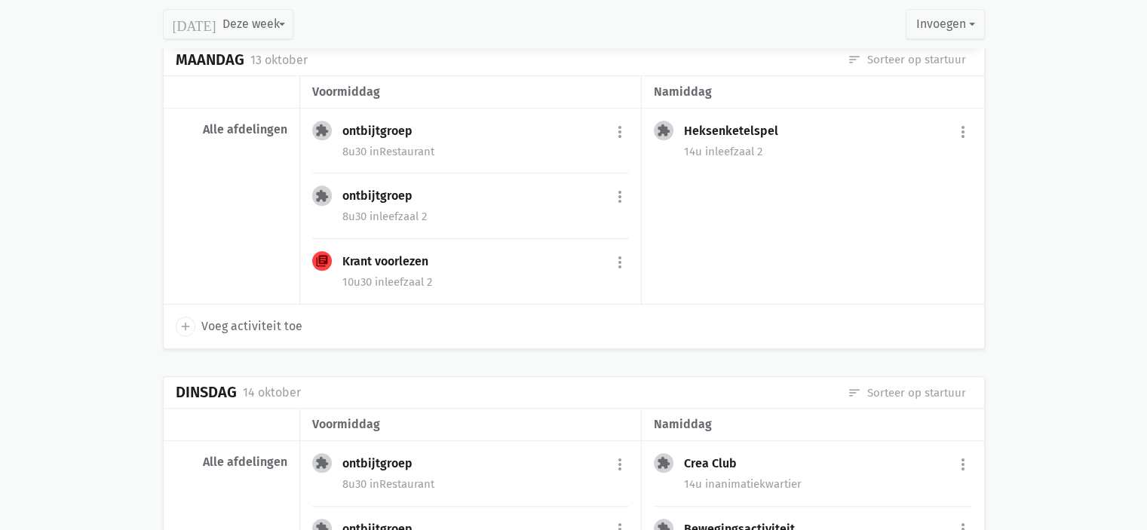
scroll to position [908, 0]
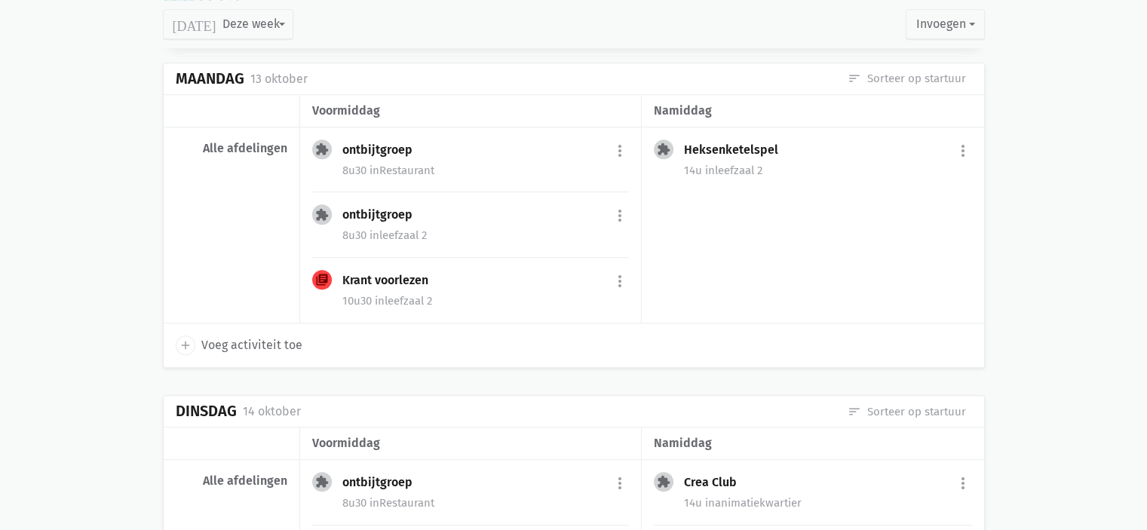
click at [253, 340] on span "Voeg activiteit toe" at bounding box center [251, 346] width 101 height 20
select select "14:00"
select select "15:00"
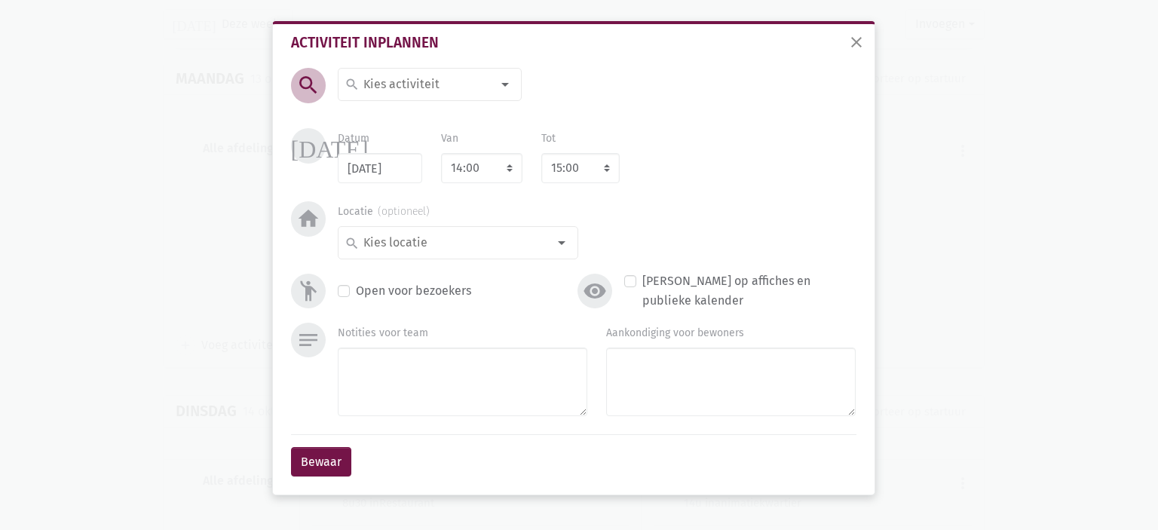
click at [358, 63] on div "Activiteit inplannen search search [DATE] decoratie Lichtmis pannenkoeken Uitst…" at bounding box center [574, 256] width 590 height 465
click at [423, 99] on div "search" at bounding box center [430, 84] width 184 height 33
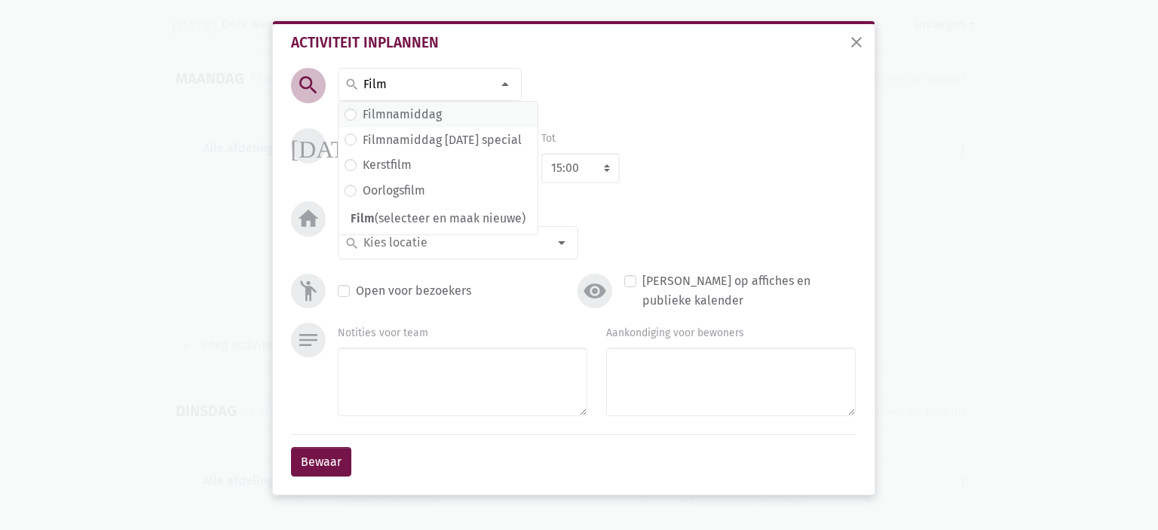
type input "Film"
click at [437, 112] on label "Filmnamiddag" at bounding box center [402, 115] width 79 height 20
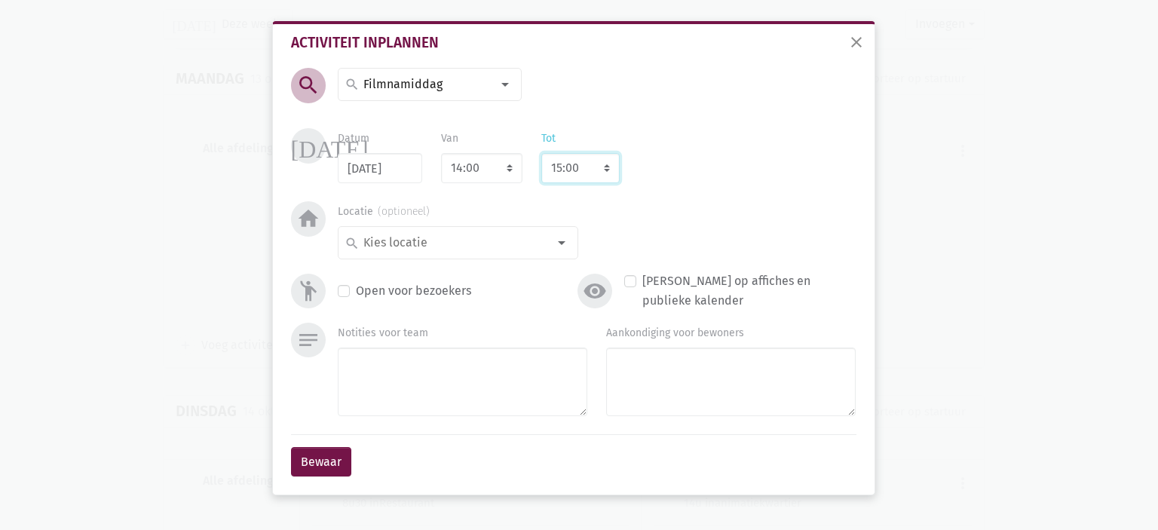
click at [580, 171] on select "8:00 8:15 8:30 8:45 9:00 9:15 9:30 9:45 10:00 10:15 10:30 10:45 11:00 11:15 11:…" at bounding box center [580, 168] width 78 height 30
select select "16:00"
click at [541, 153] on select "8:00 8:15 8:30 8:45 9:00 9:15 9:30 9:45 10:00 10:15 10:30 10:45 11:00 11:15 11:…" at bounding box center [580, 168] width 78 height 30
click at [509, 170] on select "7:00 7:15 7:30 7:45 8:00 8:15 8:30 8:45 9:00 9:15 9:30 9:45 10:00 10:15 10:30 1…" at bounding box center [481, 168] width 81 height 30
select select "14:30"
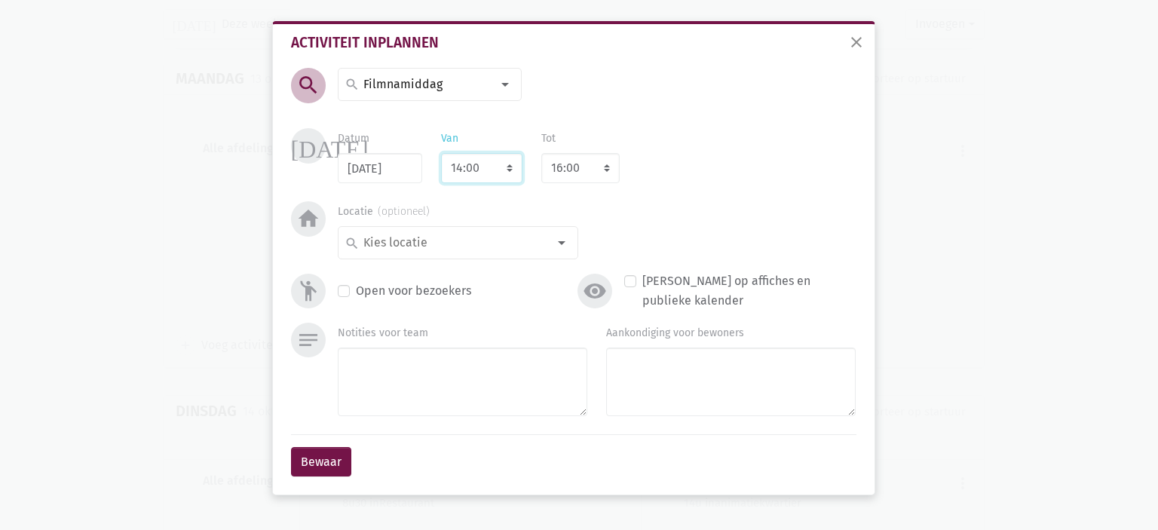
click at [441, 153] on select "7:00 7:15 7:30 7:45 8:00 8:15 8:30 8:45 9:00 9:15 9:30 9:45 10:00 10:15 10:30 1…" at bounding box center [481, 168] width 81 height 30
click at [585, 165] on select "8:00 8:15 8:30 8:45 9:00 9:15 9:30 9:45 10:00 10:15 10:30 10:45 11:00 11:15 11:…" at bounding box center [580, 168] width 78 height 30
select select "16:15"
click at [541, 153] on select "8:00 8:15 8:30 8:45 9:00 9:15 9:30 9:45 10:00 10:15 10:30 10:45 11:00 11:15 11:…" at bounding box center [580, 168] width 78 height 30
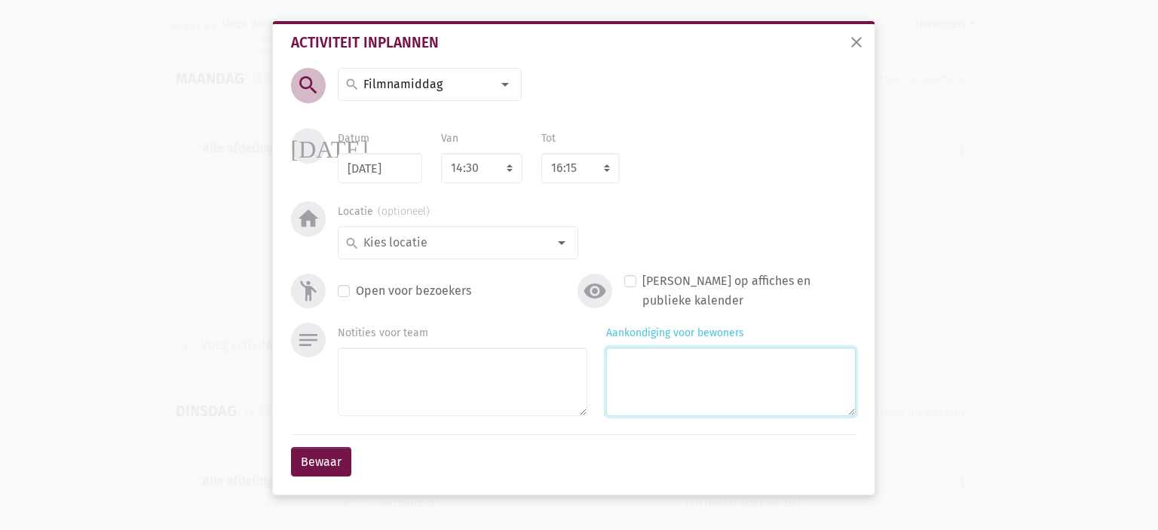
click at [682, 366] on textarea "Aankondiging voor bewoners" at bounding box center [731, 382] width 250 height 69
type textarea "The Age of Adeline"
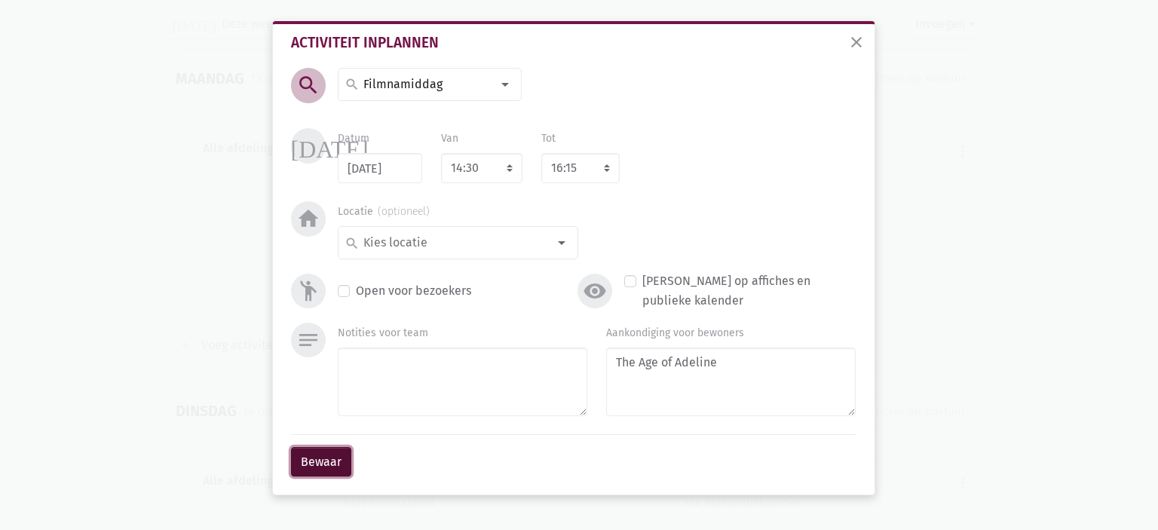
click at [333, 465] on button "Bewaar" at bounding box center [321, 462] width 60 height 30
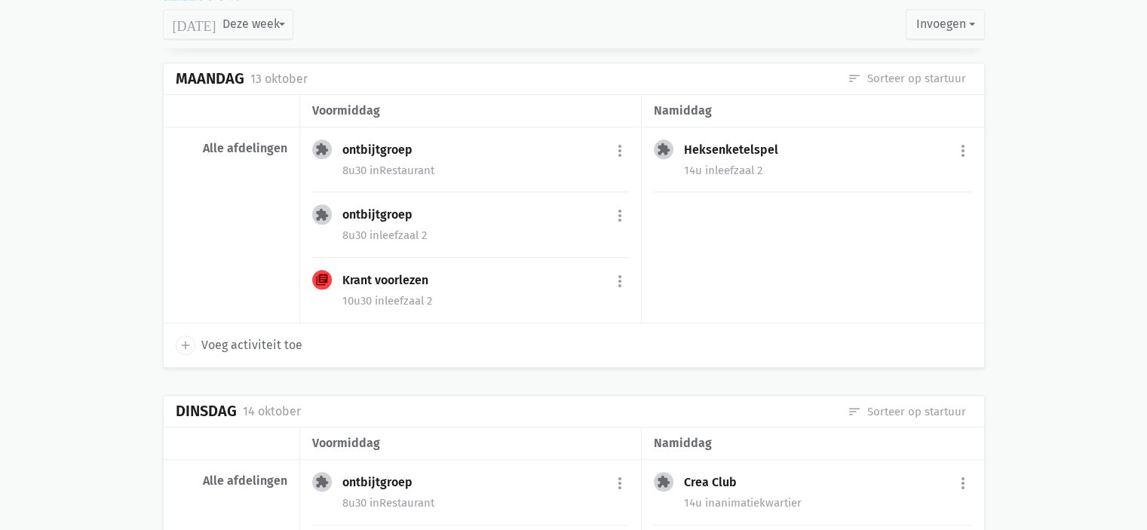
scroll to position [818, 0]
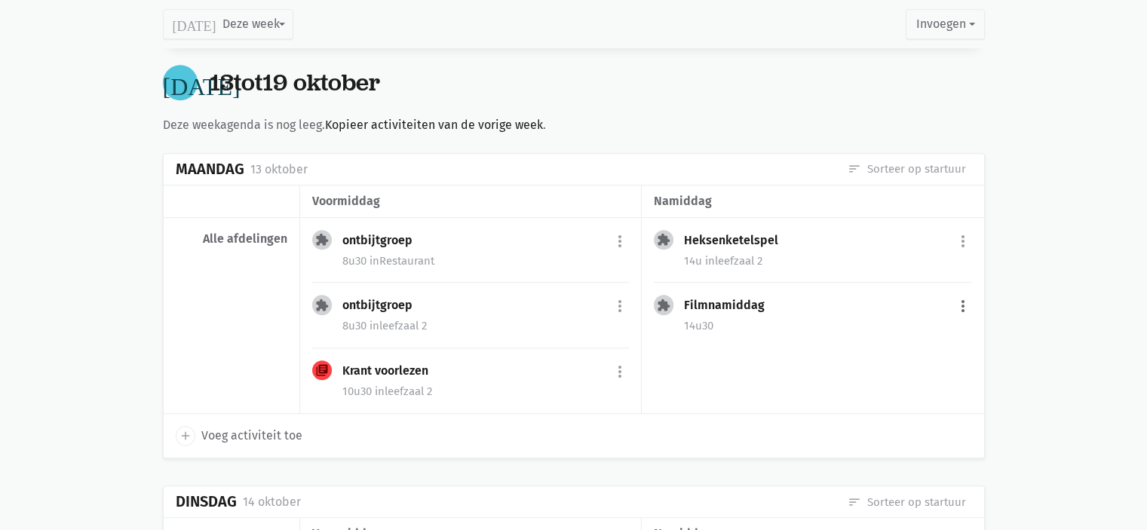
click at [961, 300] on button "more_vert" at bounding box center [963, 306] width 18 height 29
click at [887, 339] on link "edit Bewerk" at bounding box center [914, 339] width 155 height 26
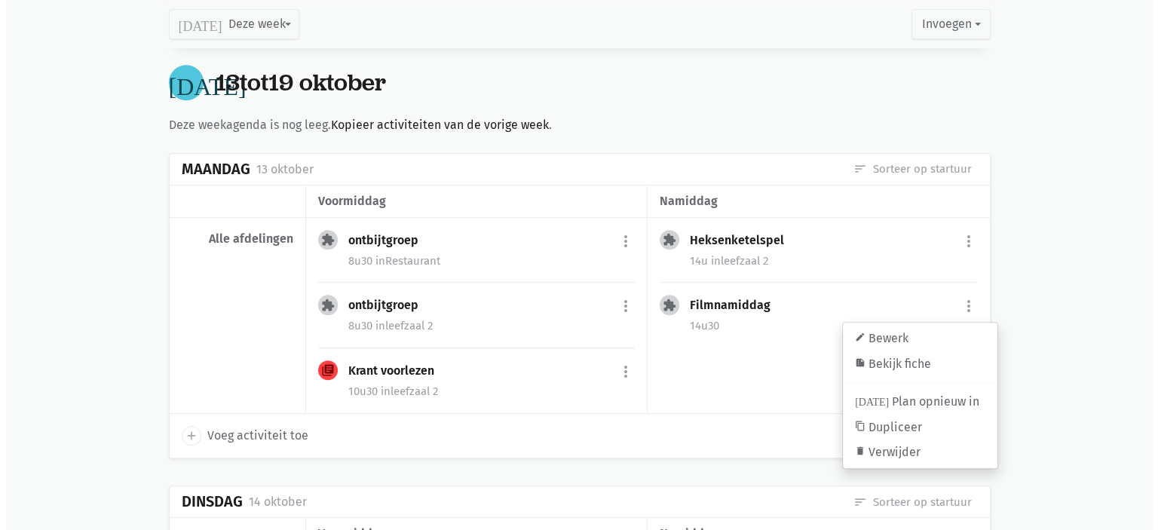
select select "14:30"
select select "16:15"
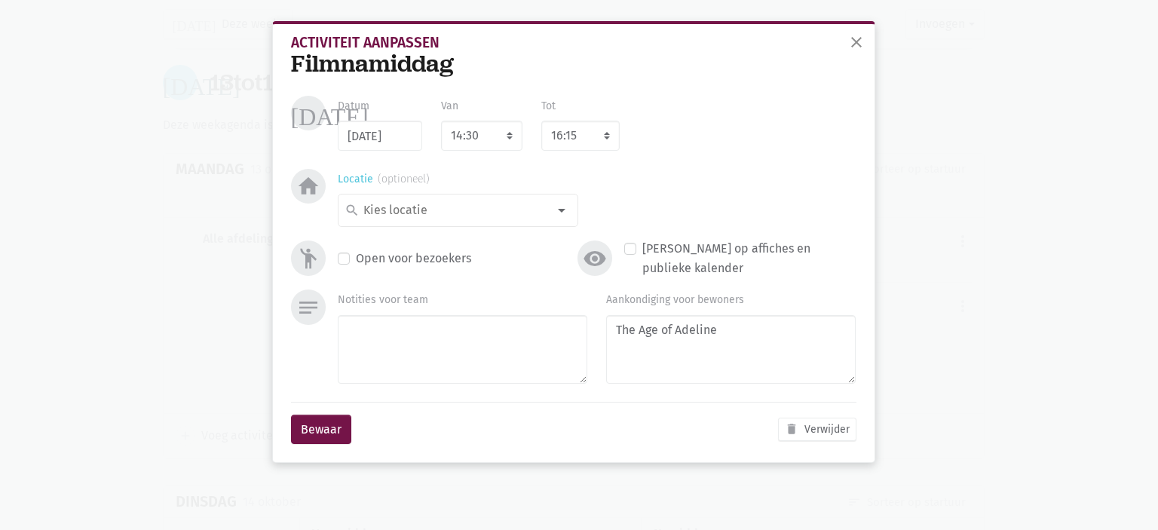
click at [567, 213] on div at bounding box center [562, 210] width 30 height 30
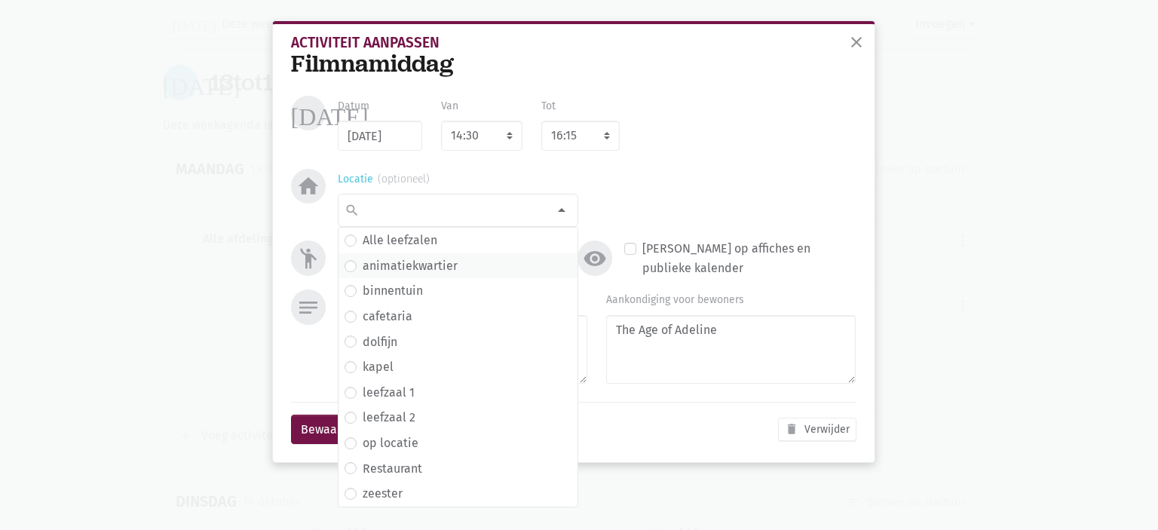
click at [456, 268] on span "animatiekwartier" at bounding box center [458, 266] width 227 height 20
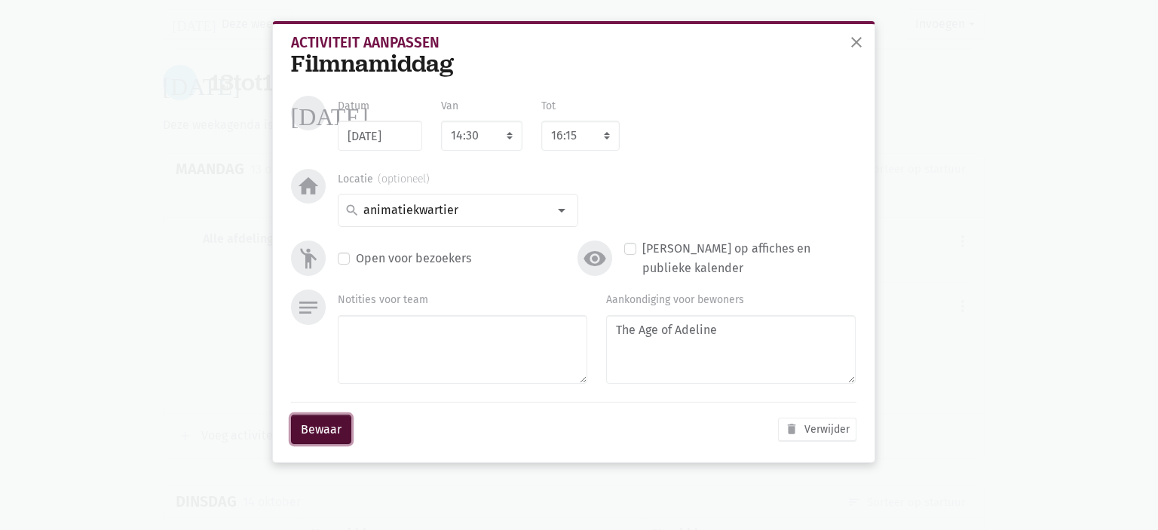
click at [323, 428] on button "Bewaar" at bounding box center [321, 430] width 60 height 30
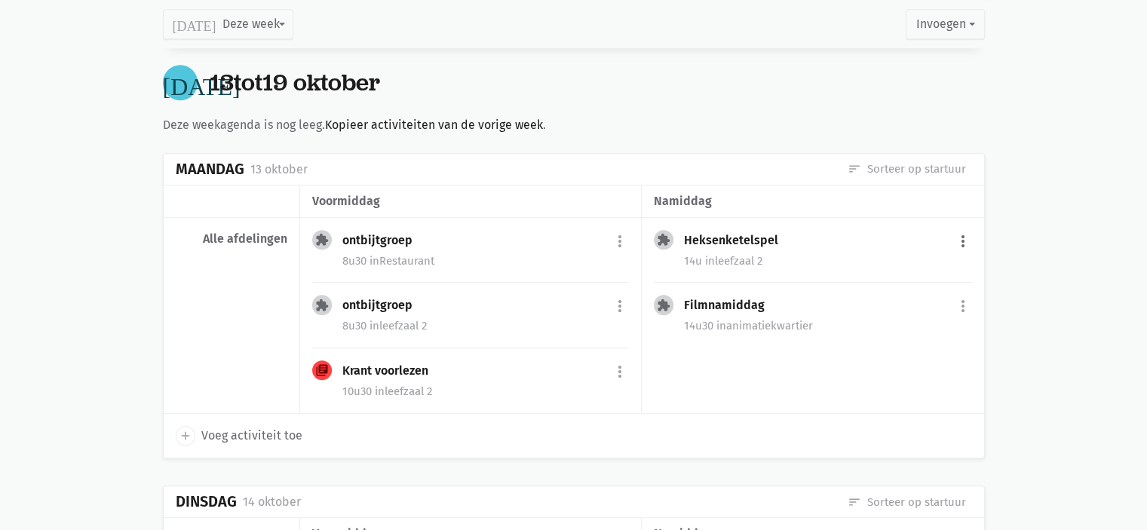
click at [968, 239] on button "more_vert" at bounding box center [963, 241] width 18 height 29
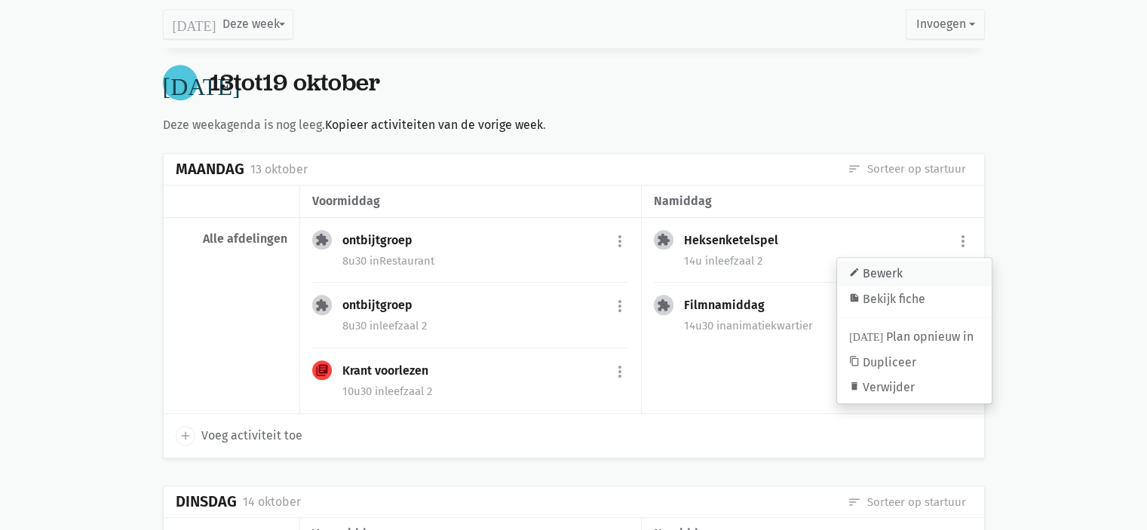
click at [883, 271] on link "edit Bewerk" at bounding box center [914, 274] width 155 height 26
select select "14:00"
select select "16:00"
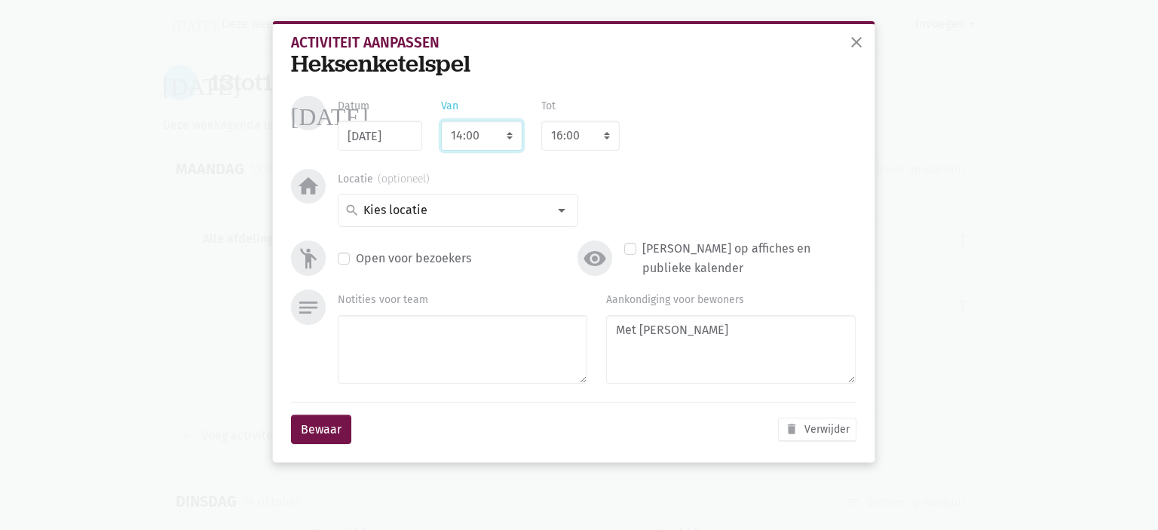
click at [509, 141] on select "7:00 7:15 7:30 7:45 8:00 8:15 8:30 8:45 9:00 9:15 9:30 9:45 10:00 10:15 10:30 1…" at bounding box center [481, 136] width 81 height 30
select select "14:30"
click at [441, 121] on select "7:00 7:15 7:30 7:45 8:00 8:15 8:30 8:45 9:00 9:15 9:30 9:45 10:00 10:15 10:30 1…" at bounding box center [481, 136] width 81 height 30
click at [306, 431] on button "Bewaar" at bounding box center [321, 430] width 60 height 30
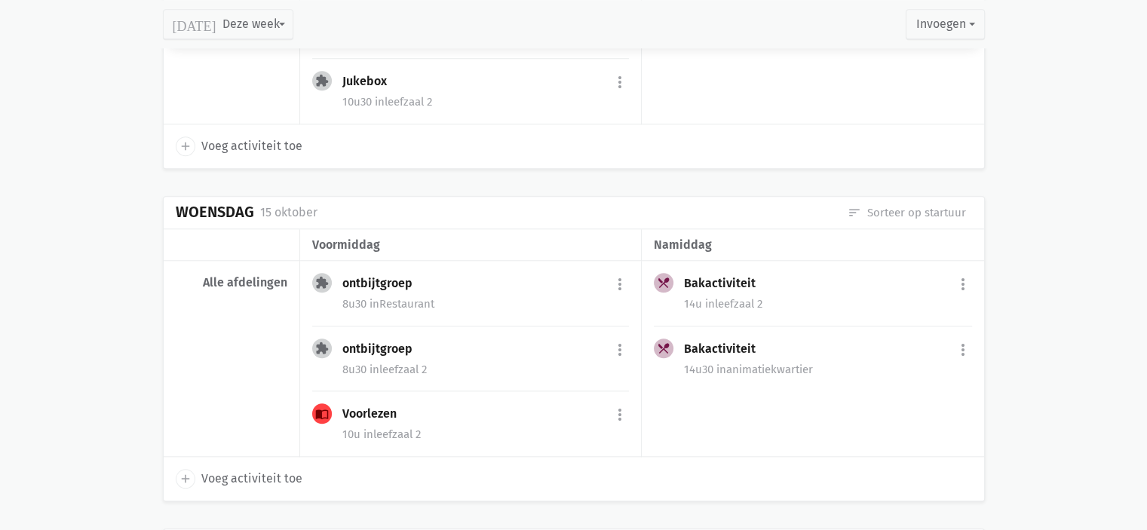
scroll to position [1572, 0]
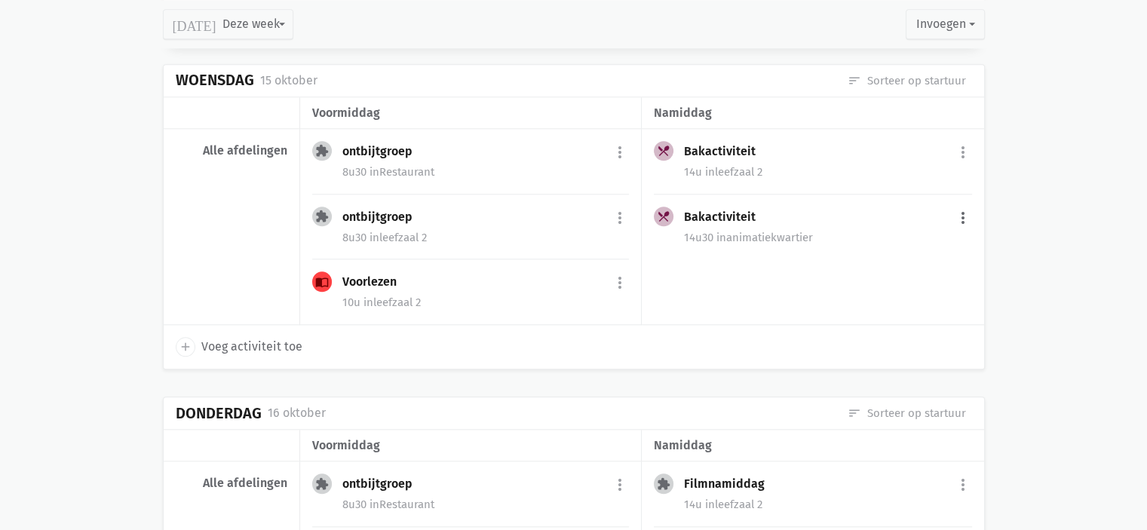
click at [958, 205] on button "more_vert" at bounding box center [963, 218] width 18 height 29
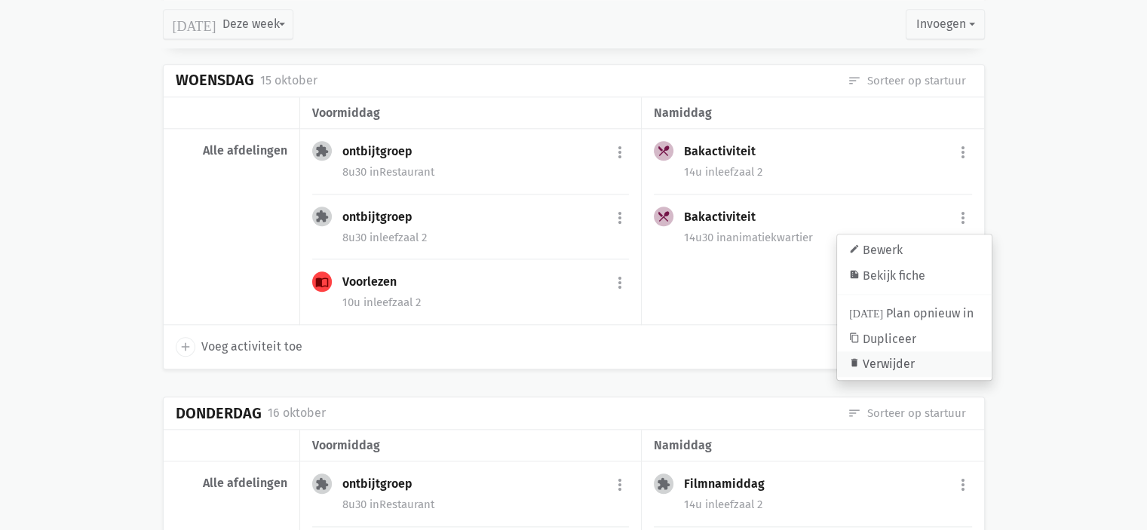
click at [890, 361] on link "delete Verwijder" at bounding box center [914, 364] width 155 height 26
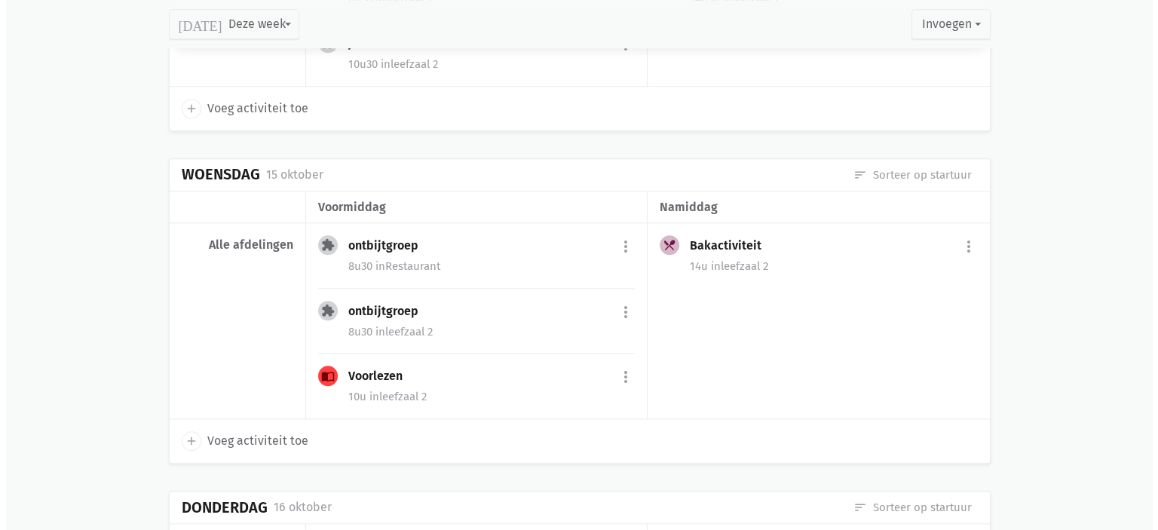
scroll to position [1402, 0]
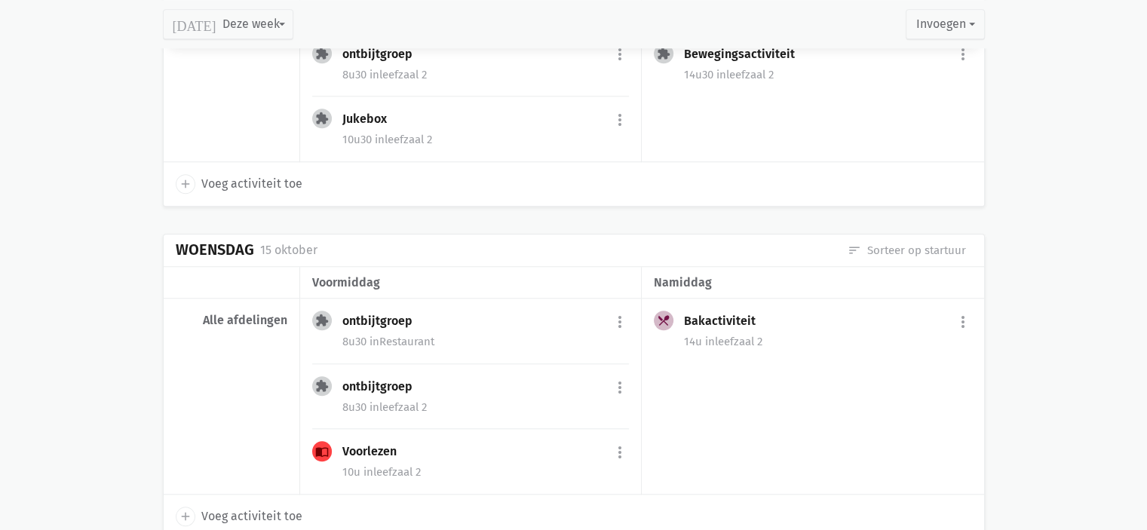
click at [193, 512] on span "add" at bounding box center [186, 517] width 20 height 20
select select "14:00"
select select "15:00"
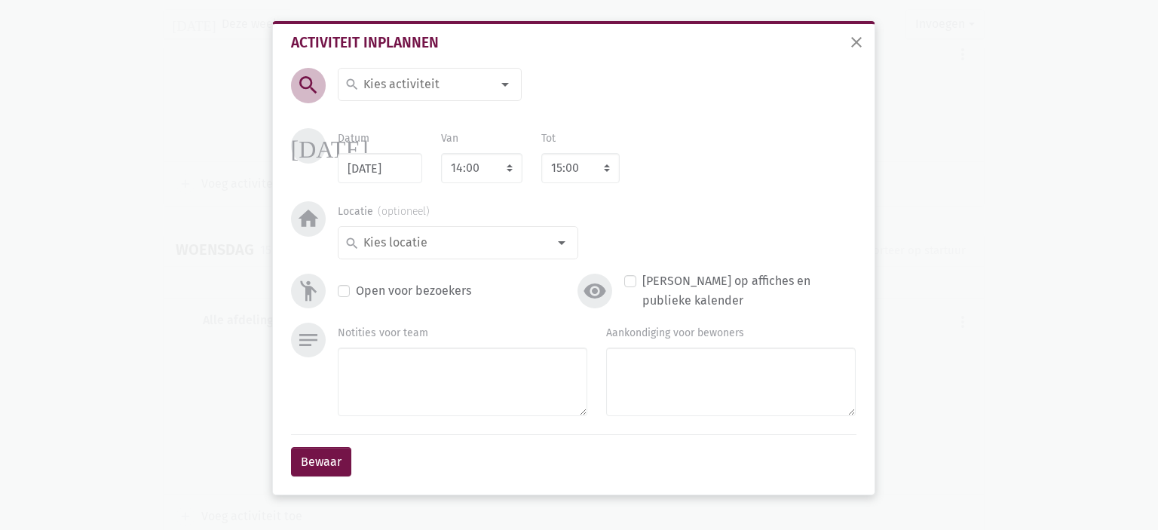
click at [385, 87] on input at bounding box center [426, 85] width 130 height 20
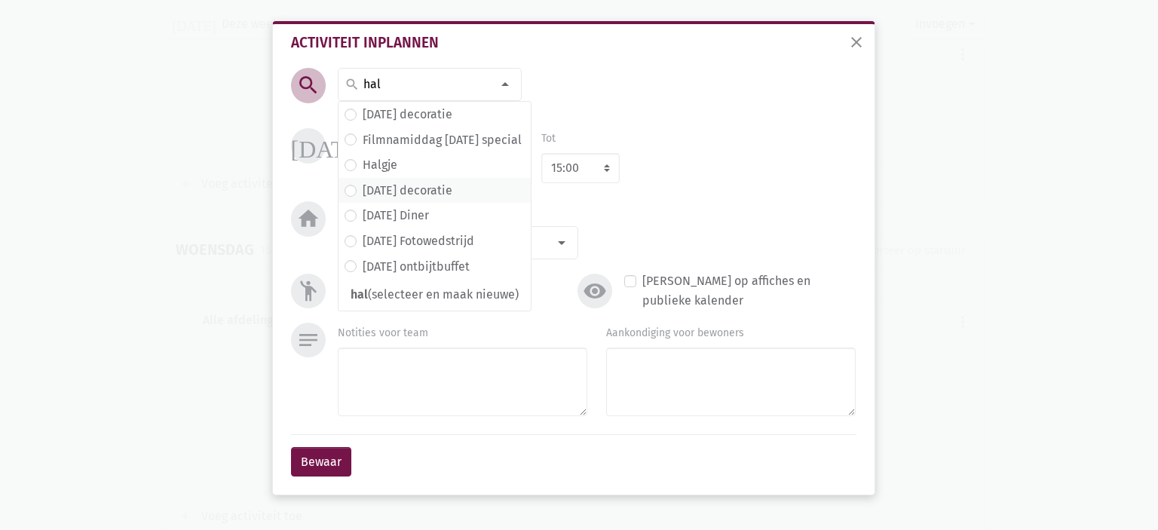
type input "hal"
click at [416, 186] on label "[DATE] decoratie" at bounding box center [408, 191] width 90 height 20
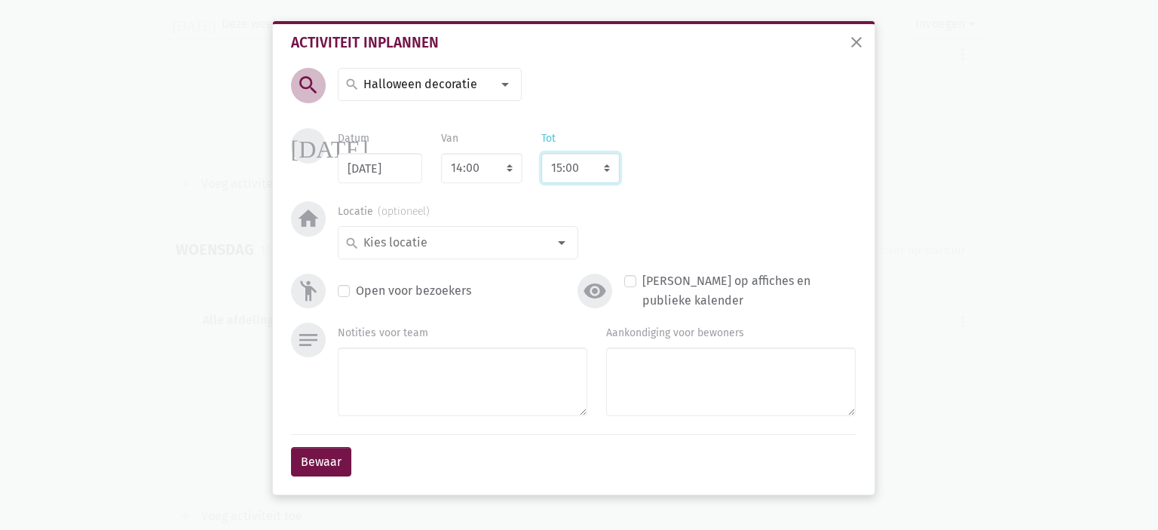
click at [558, 167] on select "8:00 8:15 8:30 8:45 9:00 9:15 9:30 9:45 10:00 10:15 10:30 10:45 11:00 11:15 11:…" at bounding box center [580, 168] width 78 height 30
select select "16:00"
click at [541, 153] on select "8:00 8:15 8:30 8:45 9:00 9:15 9:30 9:45 10:00 10:15 10:30 10:45 11:00 11:15 11:…" at bounding box center [580, 168] width 78 height 30
click at [356, 172] on input "[DATE]" at bounding box center [380, 168] width 84 height 30
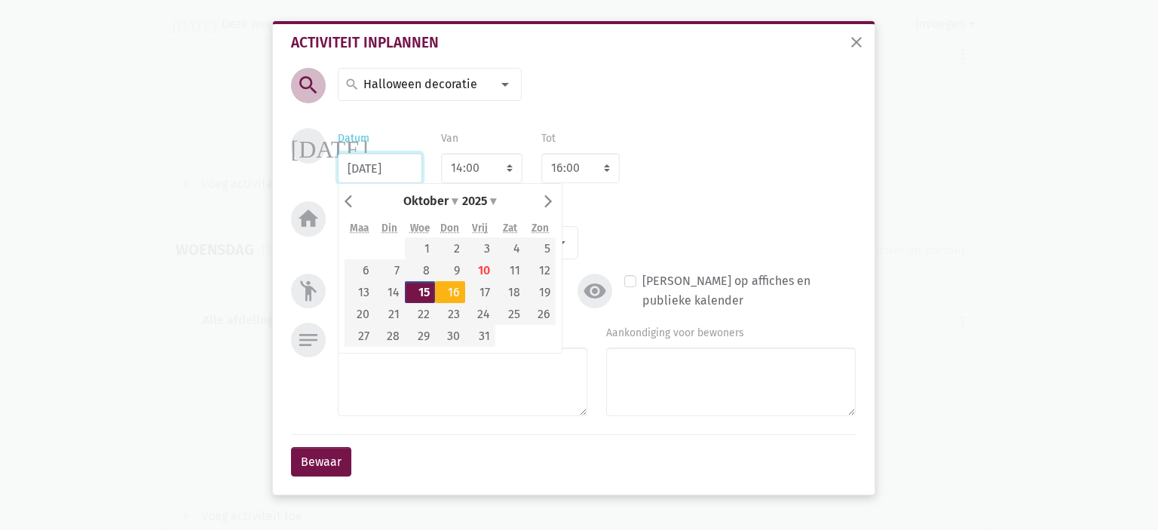
type input "[DATE]"
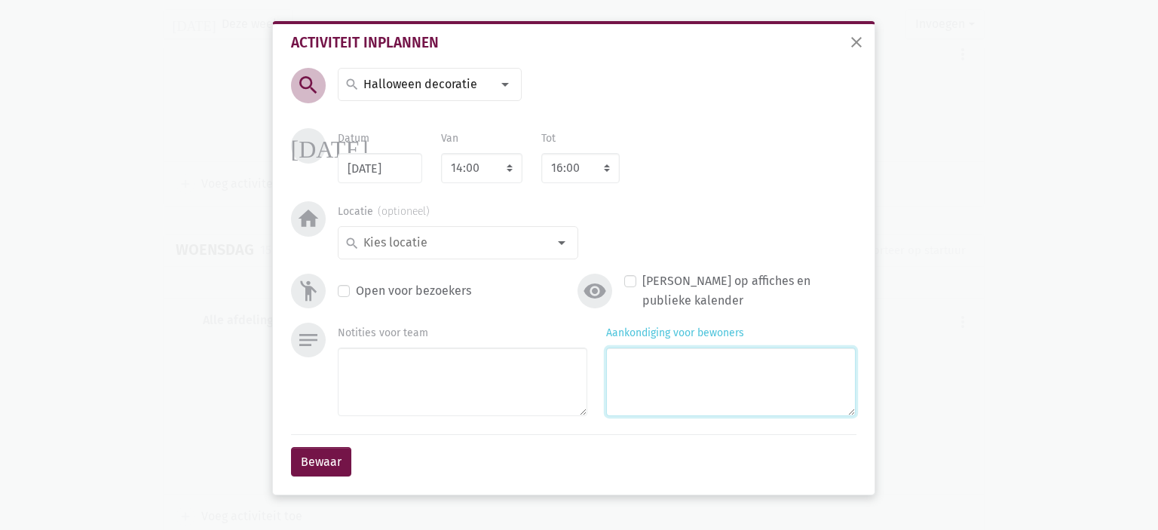
click at [704, 359] on textarea "Aankondiging voor bewoners" at bounding box center [731, 382] width 250 height 69
type textarea "Met Marlies"
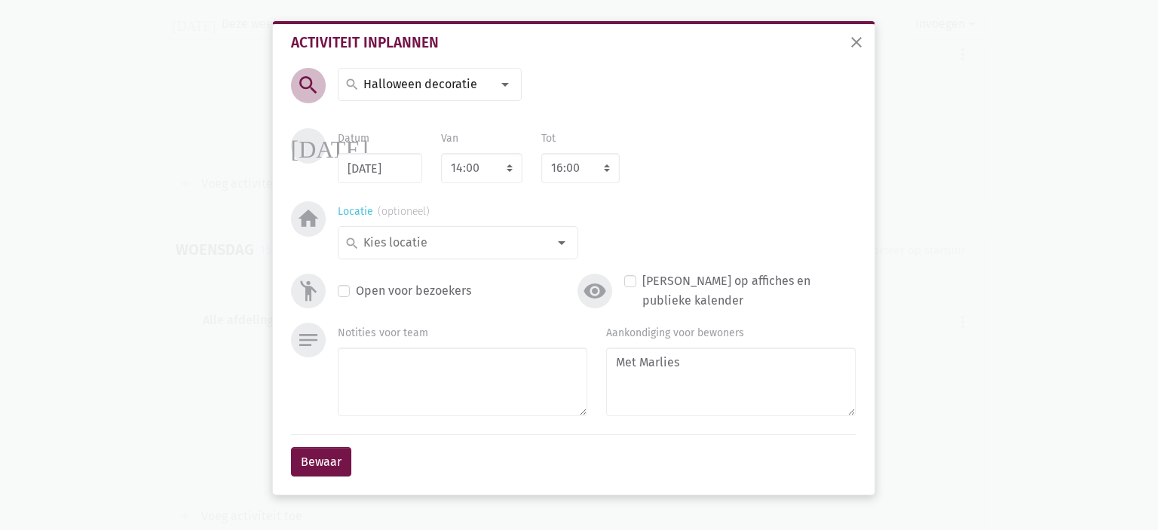
click at [560, 241] on div at bounding box center [562, 243] width 30 height 30
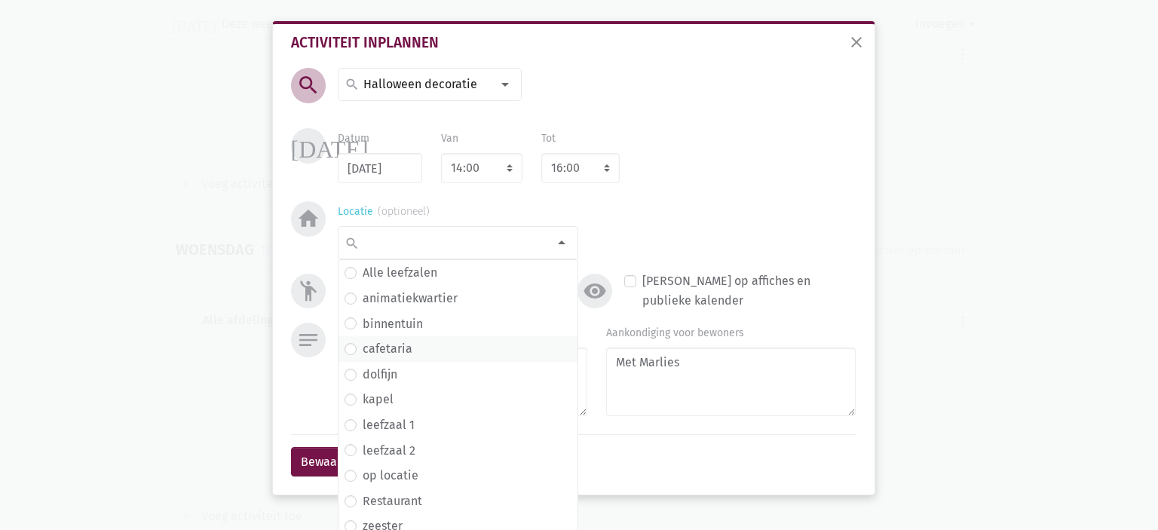
click at [379, 353] on label "cafetaria" at bounding box center [388, 349] width 50 height 20
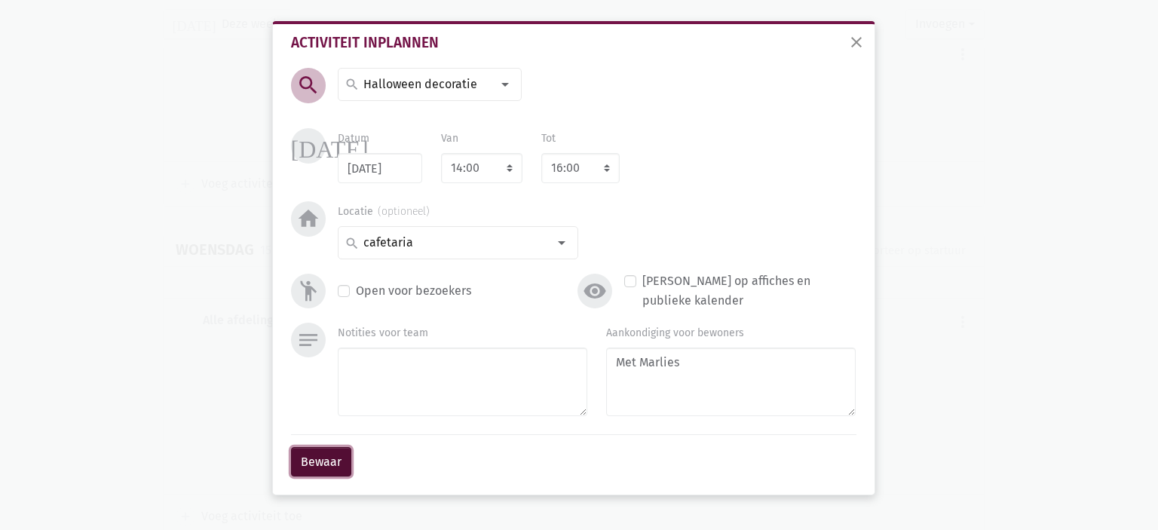
click at [316, 470] on button "Bewaar" at bounding box center [321, 462] width 60 height 30
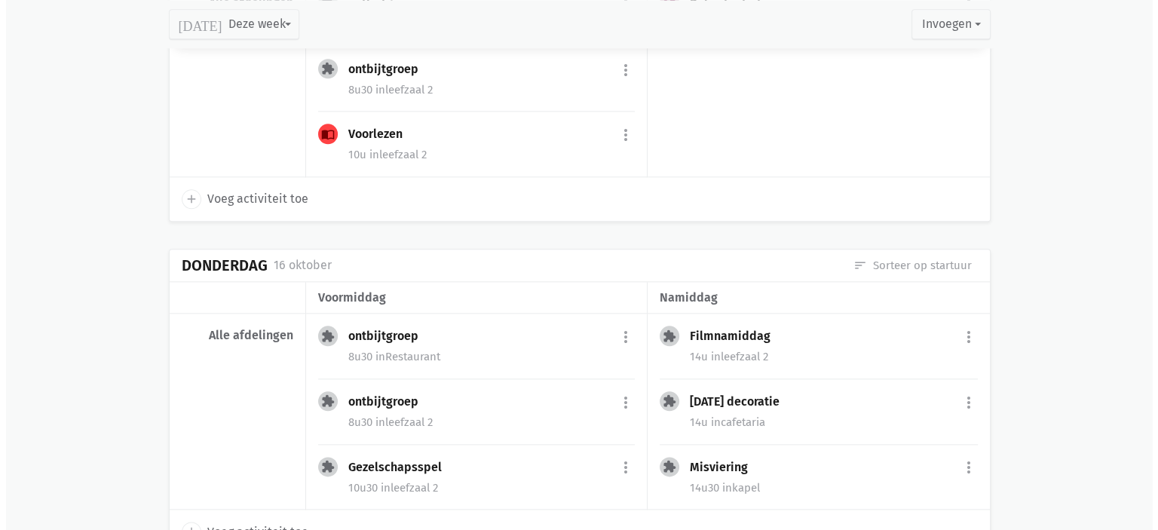
scroll to position [1474, 0]
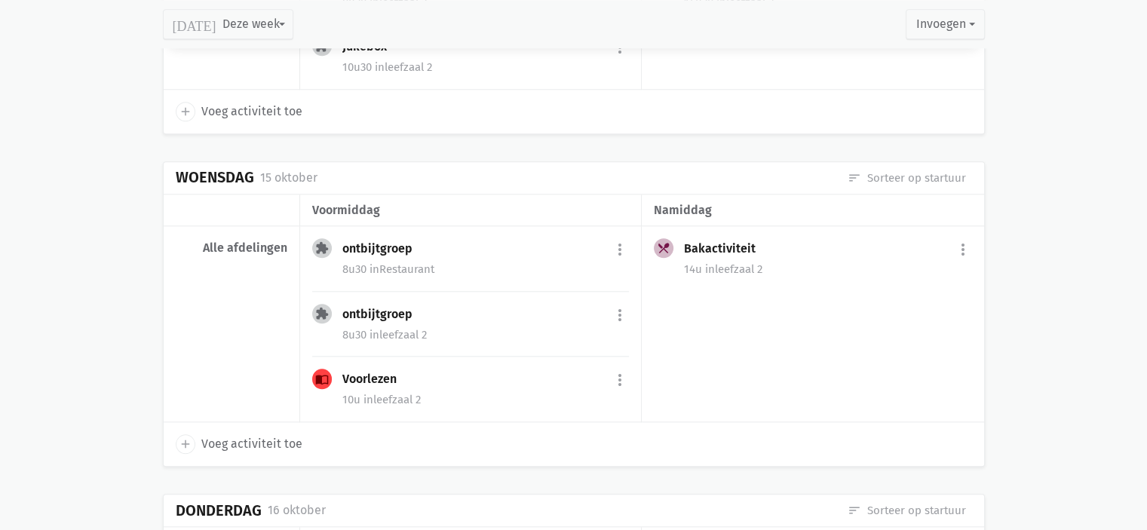
click at [262, 440] on span "Voeg activiteit toe" at bounding box center [251, 444] width 101 height 20
select select "14:00"
select select "15:00"
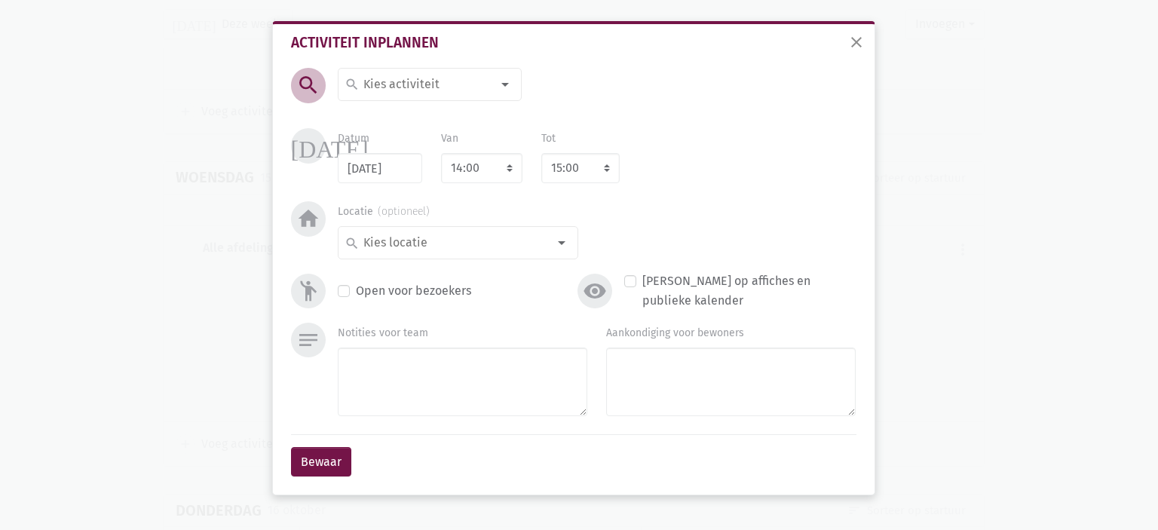
click at [420, 85] on input at bounding box center [426, 85] width 130 height 20
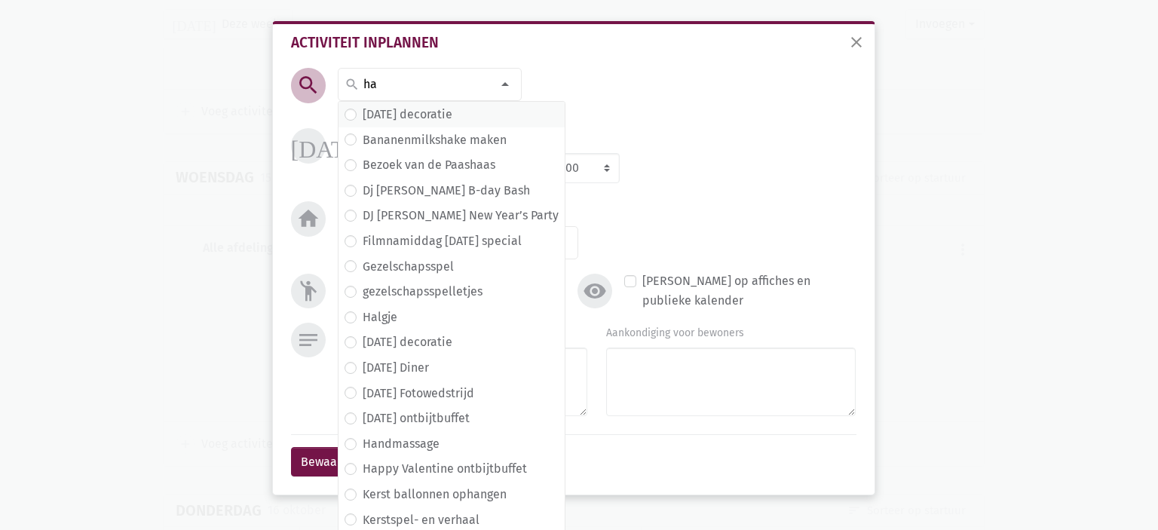
type input "ha"
click at [443, 115] on label "[DATE] decoratie" at bounding box center [408, 115] width 90 height 20
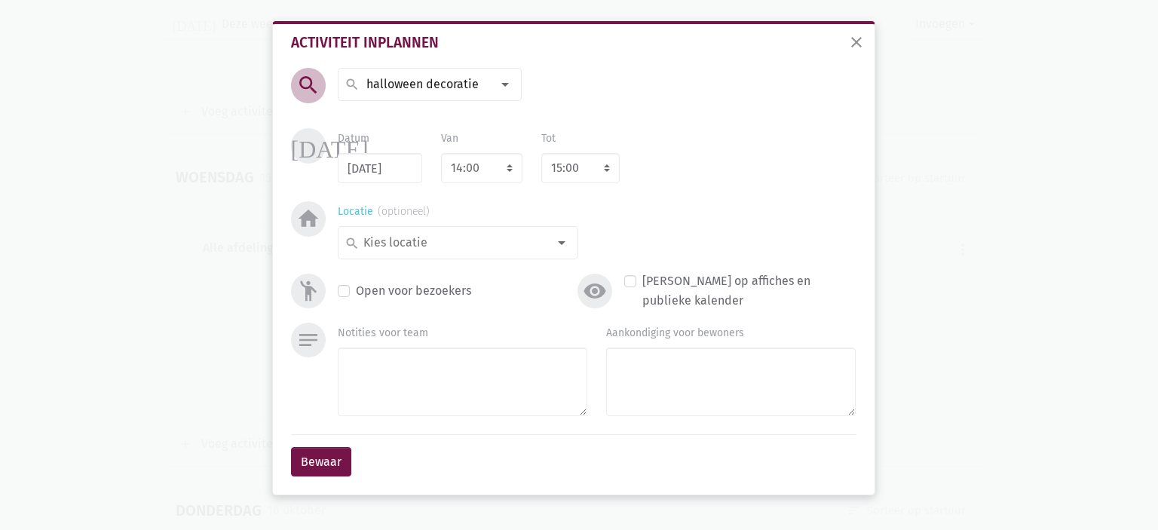
click at [558, 242] on div at bounding box center [562, 243] width 30 height 30
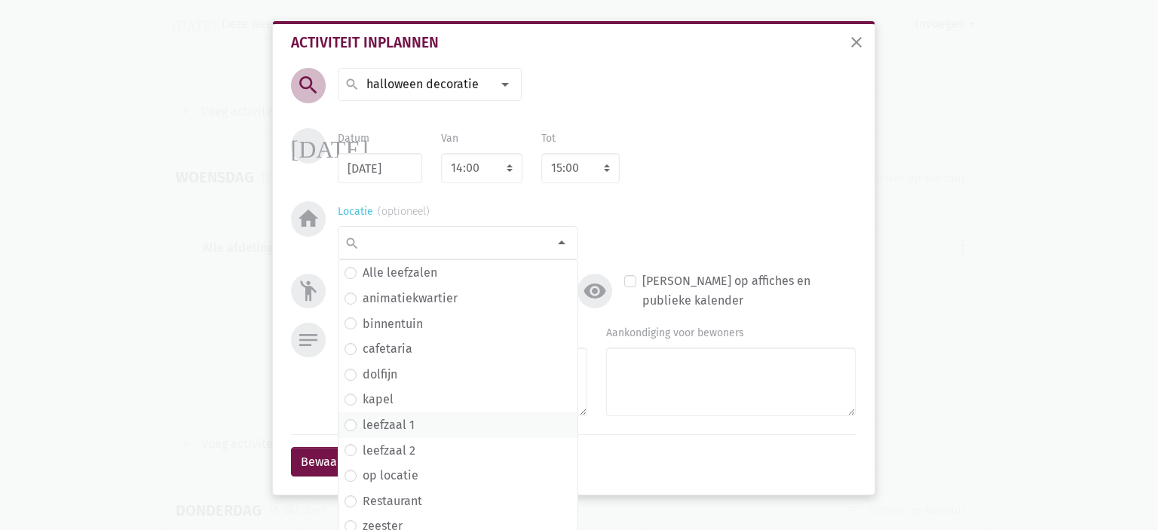
click at [415, 421] on span "leefzaal 1" at bounding box center [458, 426] width 227 height 20
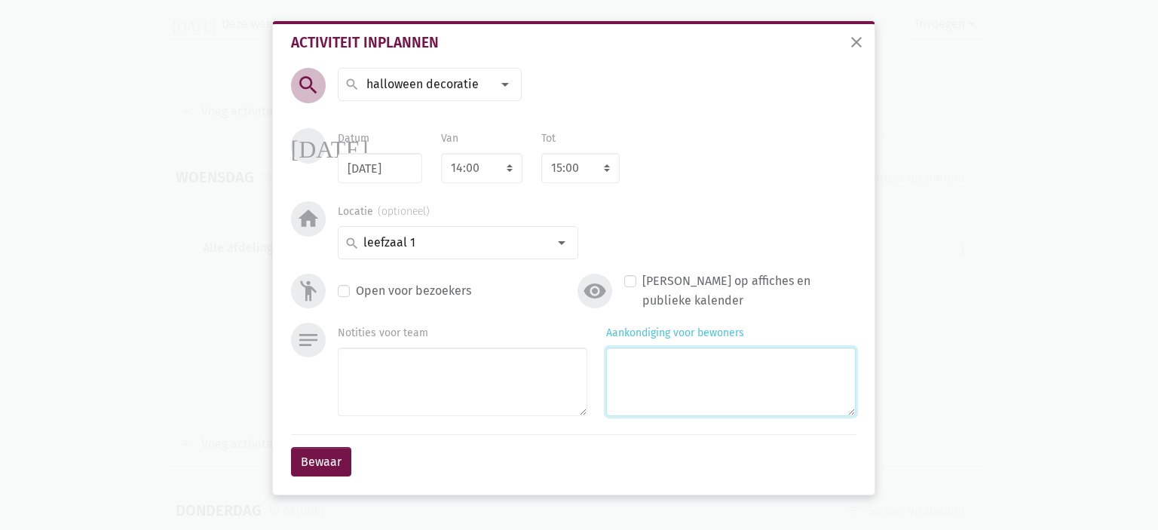
click at [680, 372] on textarea "Aankondiging voor bewoners" at bounding box center [731, 382] width 250 height 69
type textarea "Met Marlies"
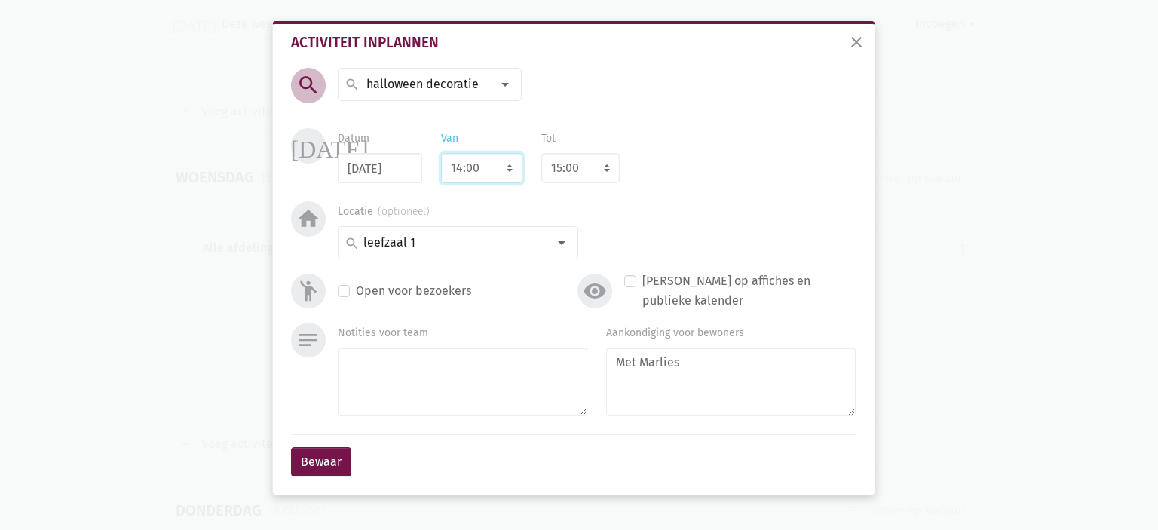
click at [505, 167] on select "7:00 7:15 7:30 7:45 8:00 8:15 8:30 8:45 9:00 9:15 9:30 9:45 10:00 10:15 10:30 1…" at bounding box center [481, 168] width 81 height 30
select select "15:00"
click at [441, 153] on select "7:00 7:15 7:30 7:45 8:00 8:15 8:30 8:45 9:00 9:15 9:30 9:45 10:00 10:15 10:30 1…" at bounding box center [481, 168] width 81 height 30
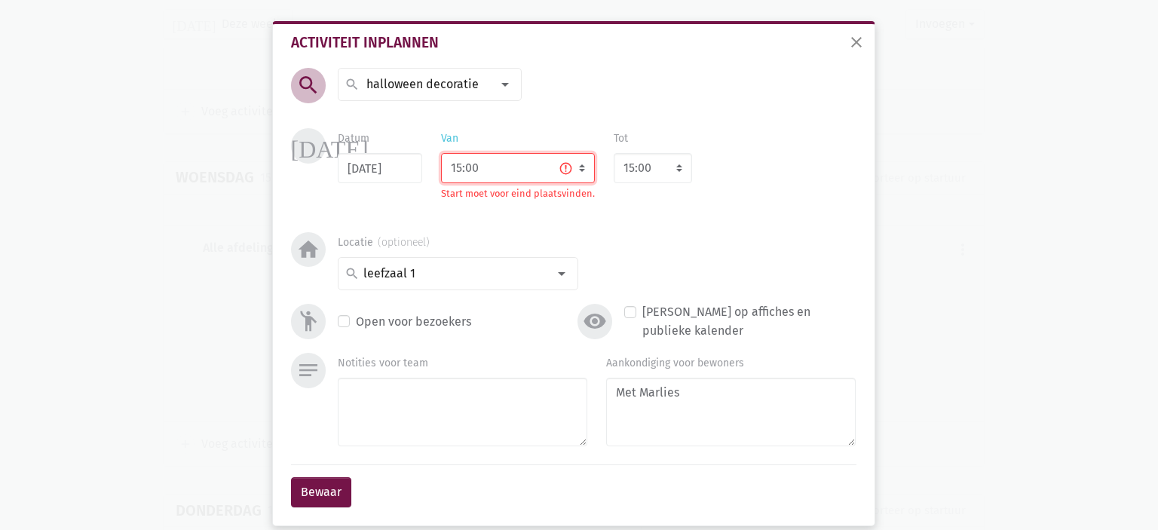
click at [500, 167] on select "7:00 7:15 7:30 7:45 8:00 8:15 8:30 8:45 9:00 9:15 9:30 9:45 10:00 10:15 10:30 1…" at bounding box center [518, 168] width 154 height 30
click at [441, 153] on select "7:00 7:15 7:30 7:45 8:00 8:15 8:30 8:45 9:00 9:15 9:30 9:45 10:00 10:15 10:30 1…" at bounding box center [518, 168] width 154 height 30
click at [660, 172] on select "8:00 8:15 8:30 8:45 9:00 9:15 9:30 9:45 10:00 10:15 10:30 10:45 11:00 11:15 11:…" at bounding box center [653, 168] width 78 height 30
select select "16:00"
click at [614, 153] on select "8:00 8:15 8:30 8:45 9:00 9:15 9:30 9:45 10:00 10:15 10:30 10:45 11:00 11:15 11:…" at bounding box center [653, 168] width 78 height 30
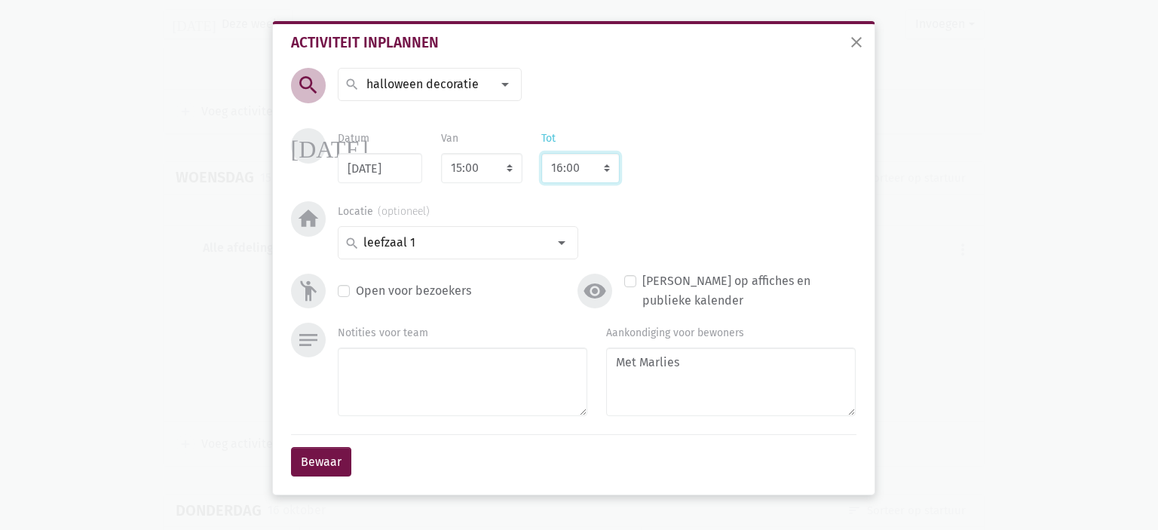
click at [588, 177] on select "8:00 8:15 8:30 8:45 9:00 9:15 9:30 9:45 10:00 10:15 10:30 10:45 11:00 11:15 11:…" at bounding box center [580, 168] width 78 height 30
select select "15:30"
click at [541, 153] on select "8:00 8:15 8:30 8:45 9:00 9:15 9:30 9:45 10:00 10:15 10:30 10:45 11:00 11:15 11:…" at bounding box center [580, 168] width 78 height 30
click at [498, 172] on select "7:00 7:15 7:30 7:45 8:00 8:15 8:30 8:45 9:00 9:15 9:30 9:45 10:00 10:15 10:30 1…" at bounding box center [481, 168] width 81 height 30
select select "14:00"
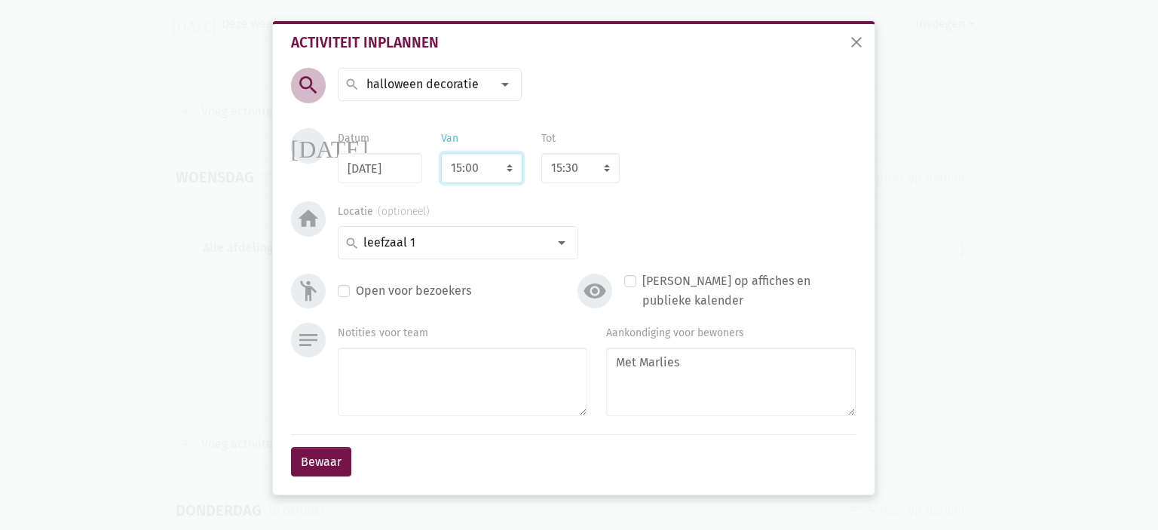
click at [441, 153] on select "7:00 7:15 7:30 7:45 8:00 8:15 8:30 8:45 9:00 9:15 9:30 9:45 10:00 10:15 10:30 1…" at bounding box center [481, 168] width 81 height 30
click at [326, 458] on button "Bewaar" at bounding box center [321, 462] width 60 height 30
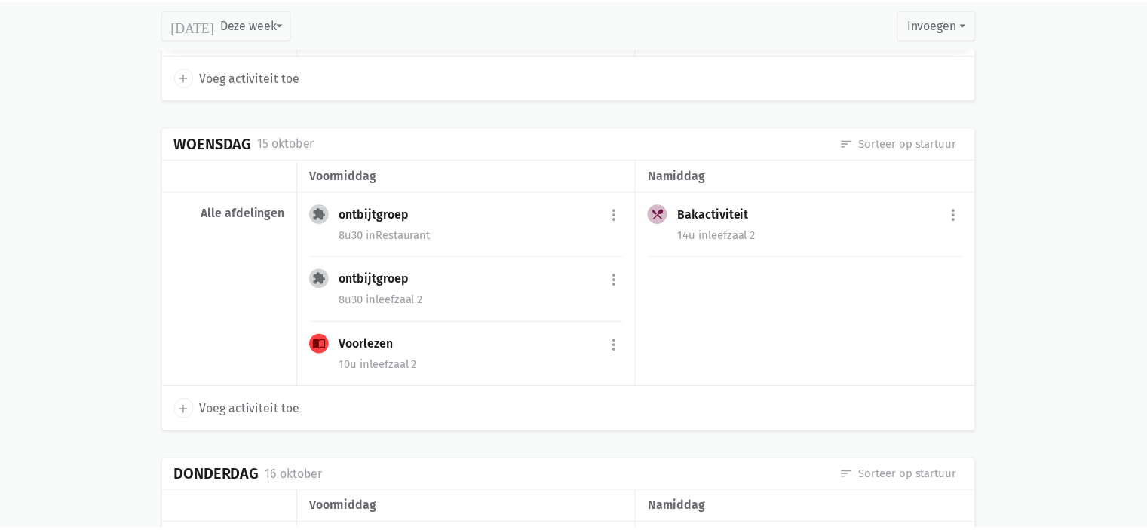
scroll to position [1447, 0]
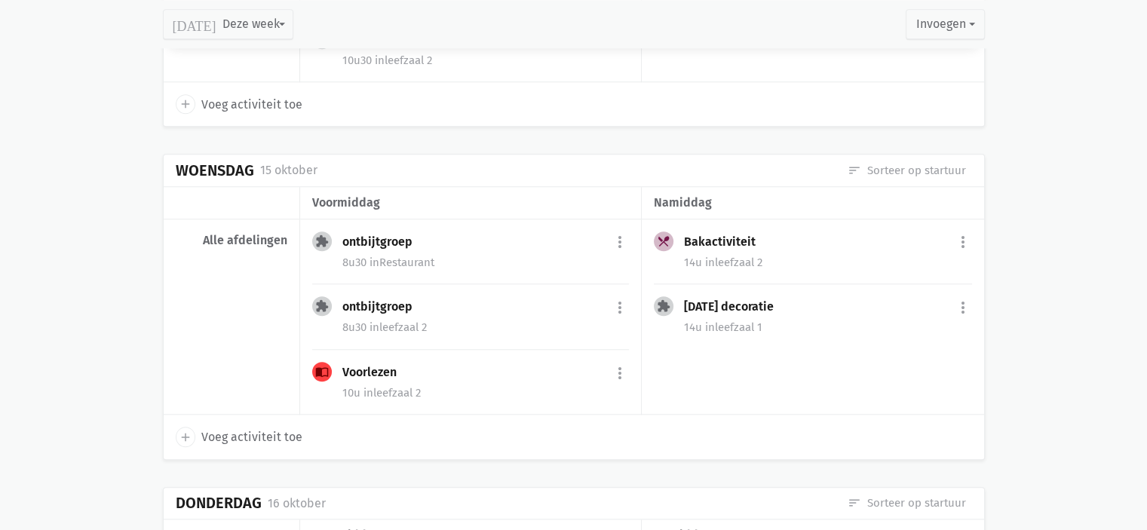
click at [225, 430] on span "Voeg activiteit toe" at bounding box center [251, 438] width 101 height 20
select select "14:00"
select select "15:00"
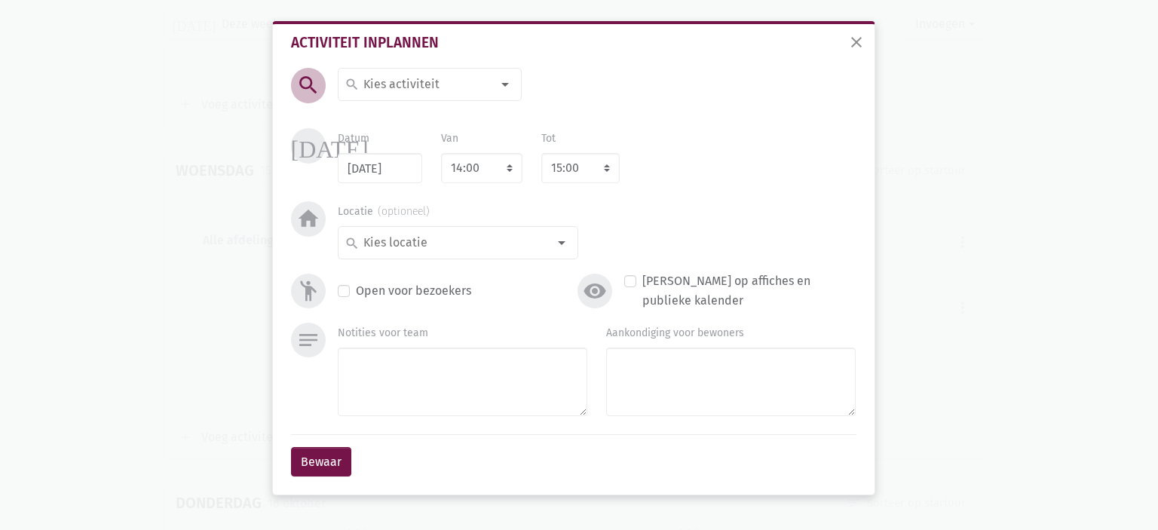
click at [425, 89] on input at bounding box center [426, 85] width 130 height 20
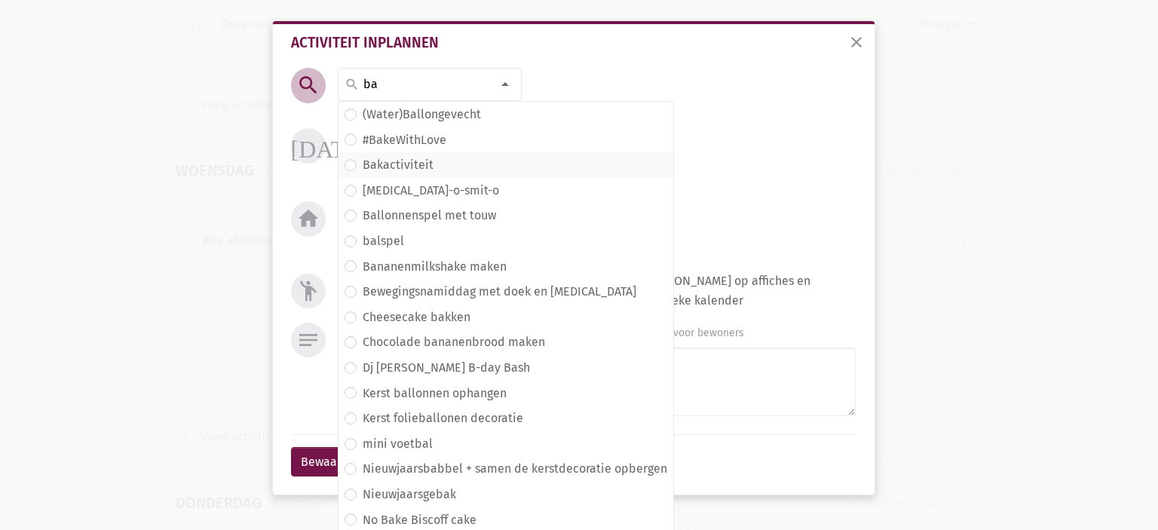
type input "ba"
click at [480, 166] on span "Bakactiviteit" at bounding box center [506, 165] width 323 height 20
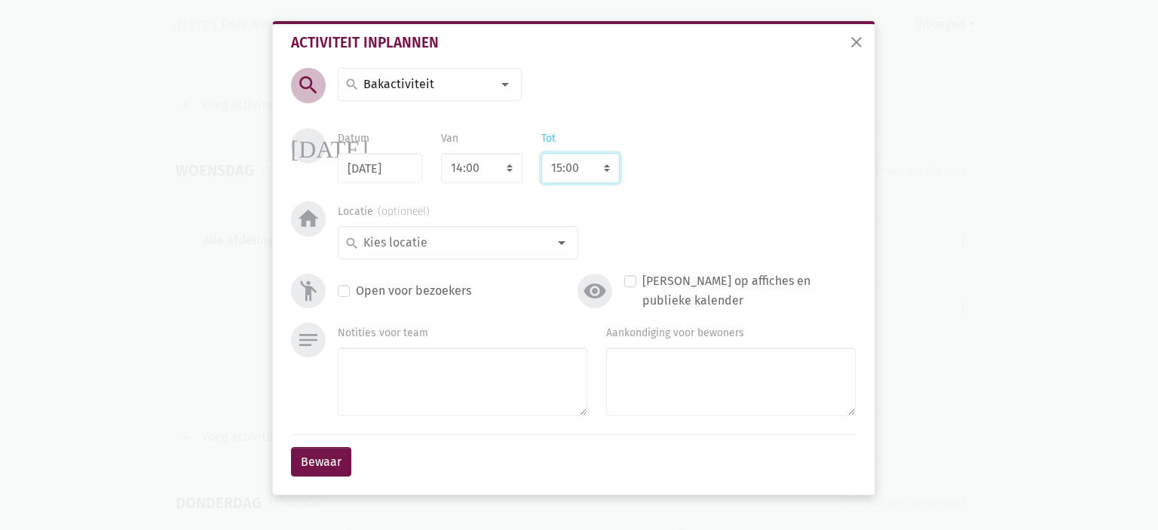
click at [556, 170] on select "8:00 8:15 8:30 8:45 9:00 9:15 9:30 9:45 10:00 10:15 10:30 10:45 11:00 11:15 11:…" at bounding box center [580, 168] width 78 height 30
select select "16:00"
click at [541, 153] on select "8:00 8:15 8:30 8:45 9:00 9:15 9:30 9:45 10:00 10:15 10:30 10:45 11:00 11:15 11:…" at bounding box center [580, 168] width 78 height 30
click at [514, 244] on input at bounding box center [454, 243] width 186 height 20
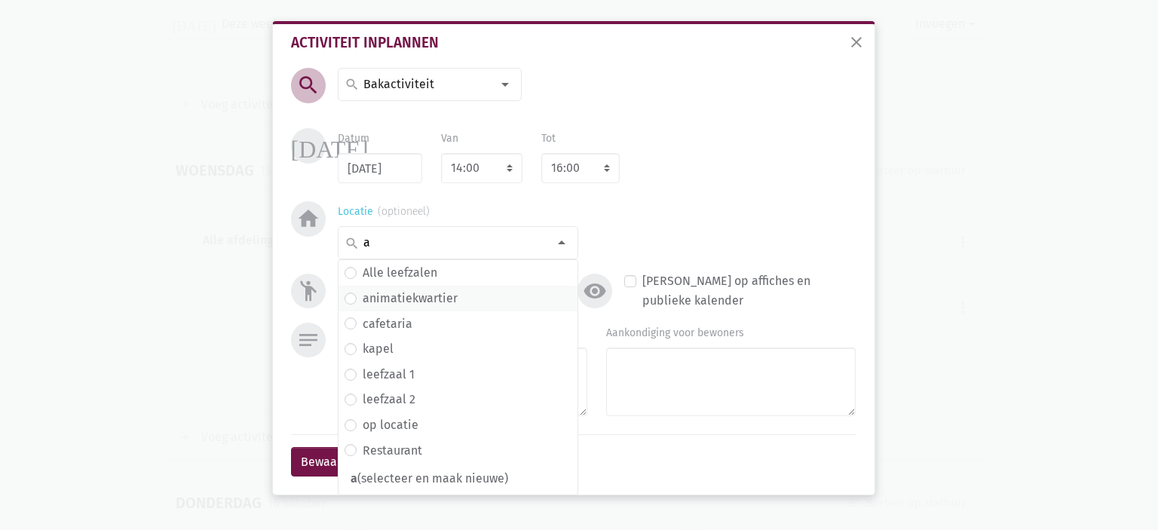
type input "a"
click at [497, 303] on span "animatiekwartier" at bounding box center [458, 299] width 227 height 20
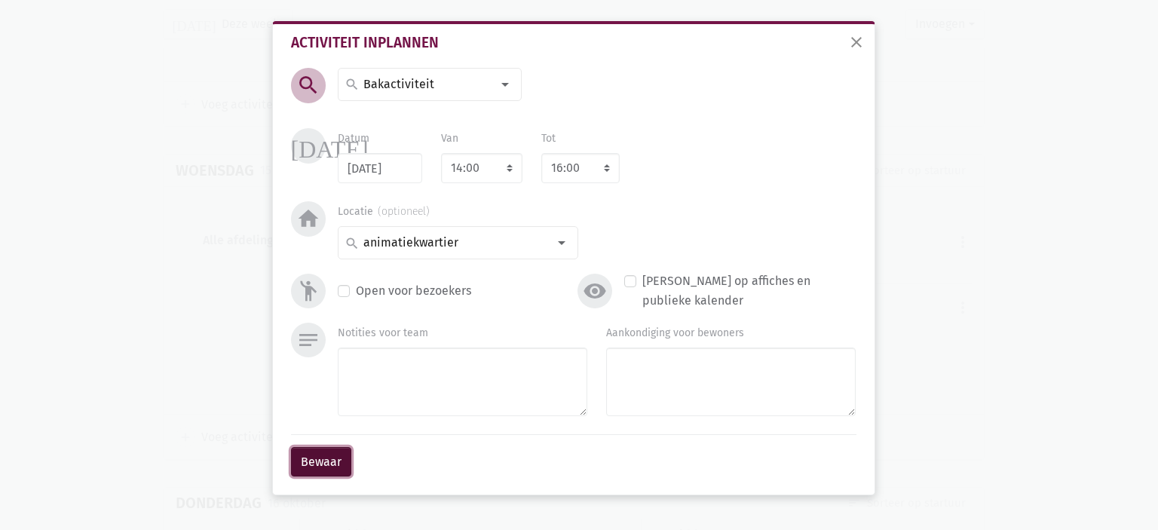
click at [324, 472] on button "Bewaar" at bounding box center [321, 462] width 60 height 30
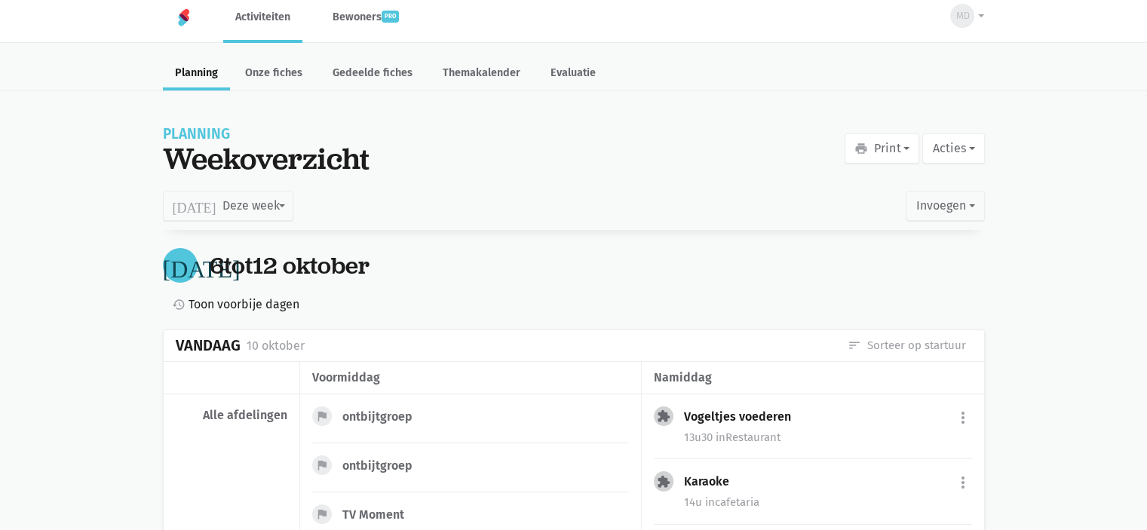
scroll to position [0, 0]
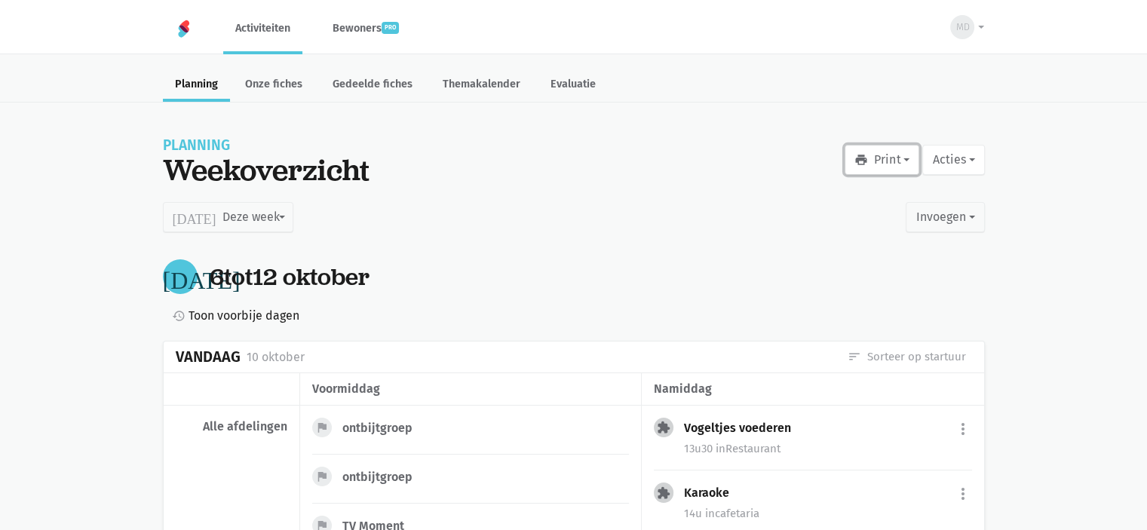
click at [866, 158] on icon "print" at bounding box center [861, 160] width 14 height 14
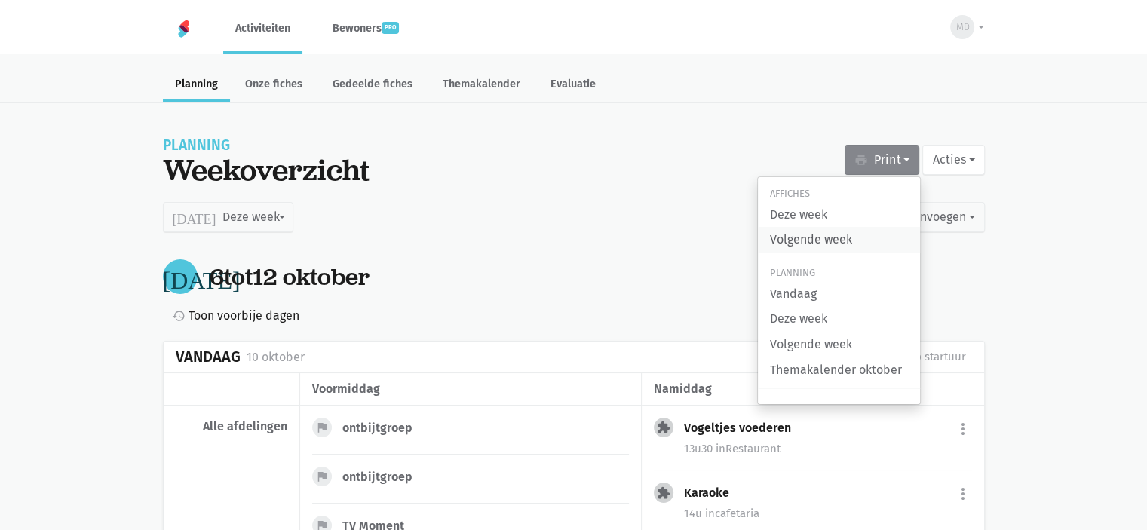
click at [826, 244] on link "Volgende week" at bounding box center [839, 240] width 162 height 26
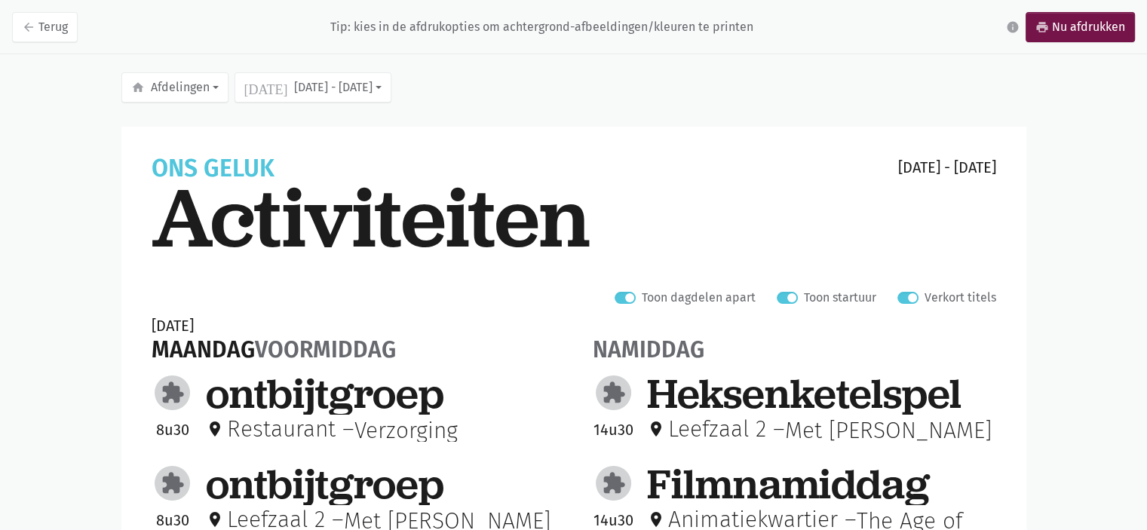
click at [925, 301] on label "Verkort titels" at bounding box center [961, 298] width 72 height 20
click at [910, 301] on input "Verkort titels" at bounding box center [903, 296] width 12 height 16
checkbox input "false"
click at [1061, 16] on link "print Nu afdrukken" at bounding box center [1080, 27] width 109 height 30
